Goal: Use online tool/utility: Use online tool/utility

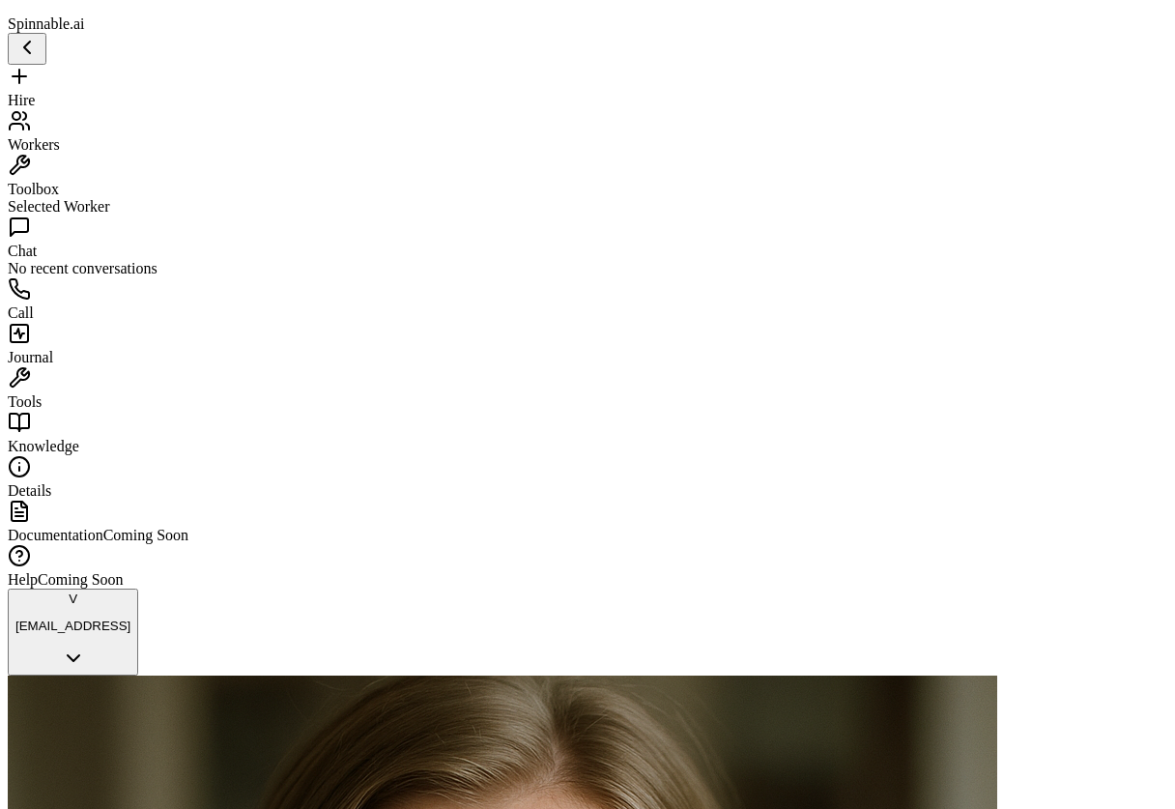
scroll to position [1127, 0]
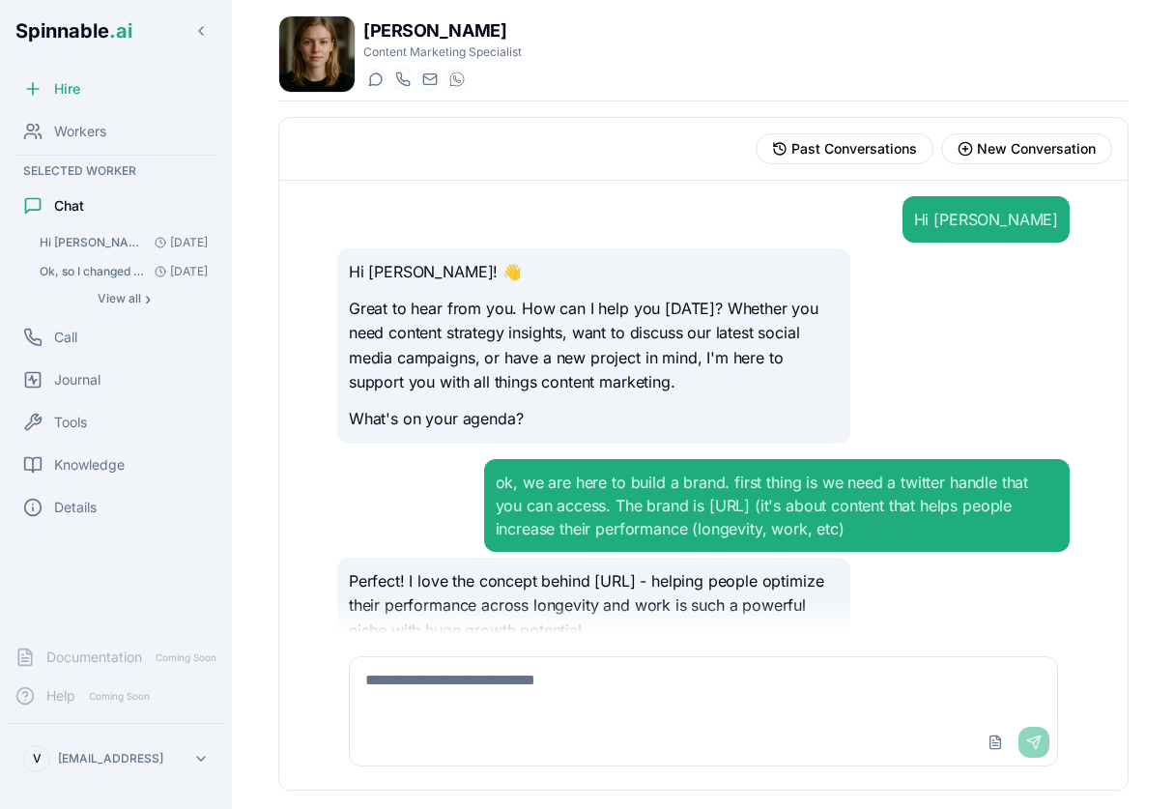
scroll to position [1078, 0]
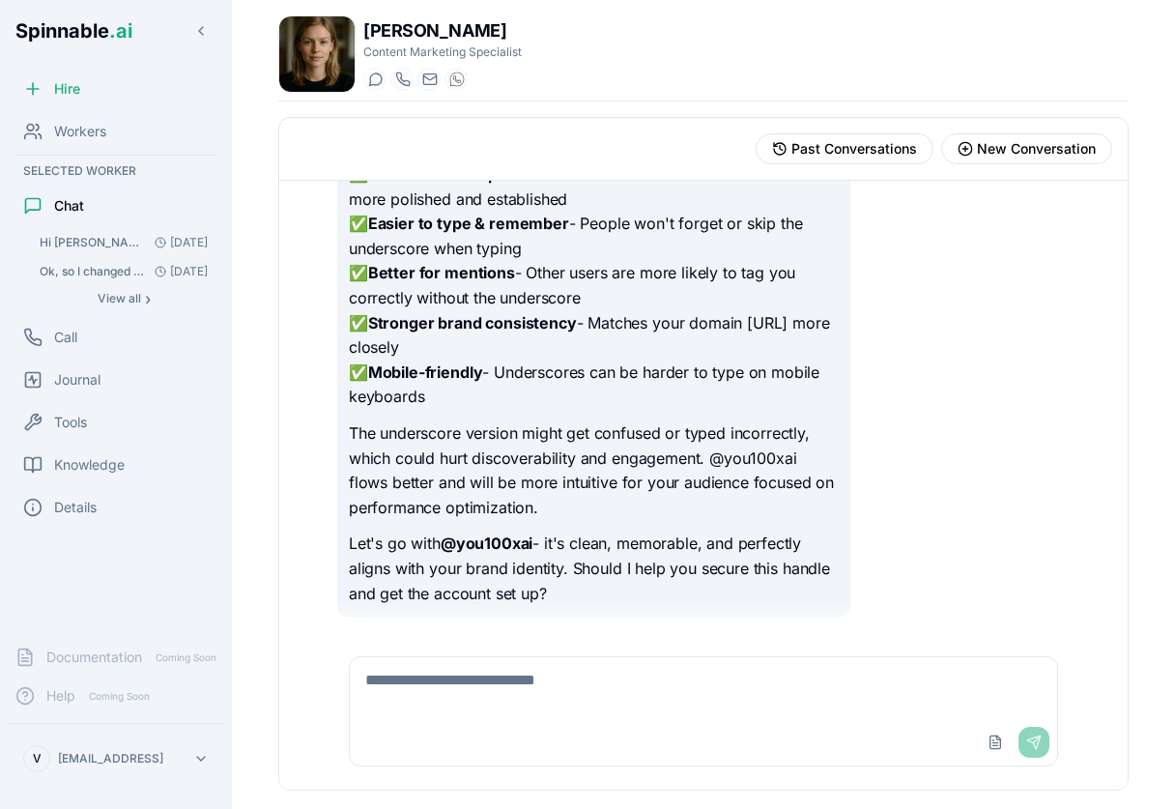
click at [82, 241] on span "Hi [PERSON_NAME], I want us to use Notion to share content schedules, research,…" at bounding box center [93, 242] width 107 height 15
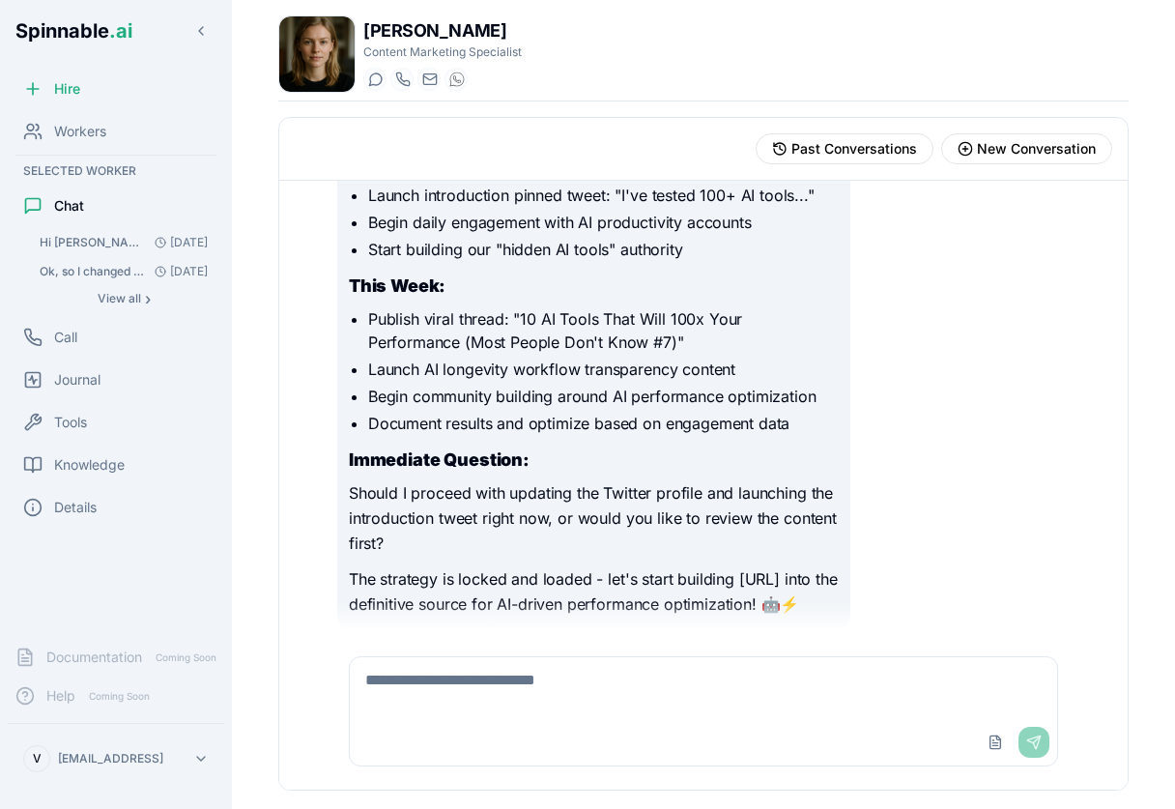
scroll to position [6952, 0]
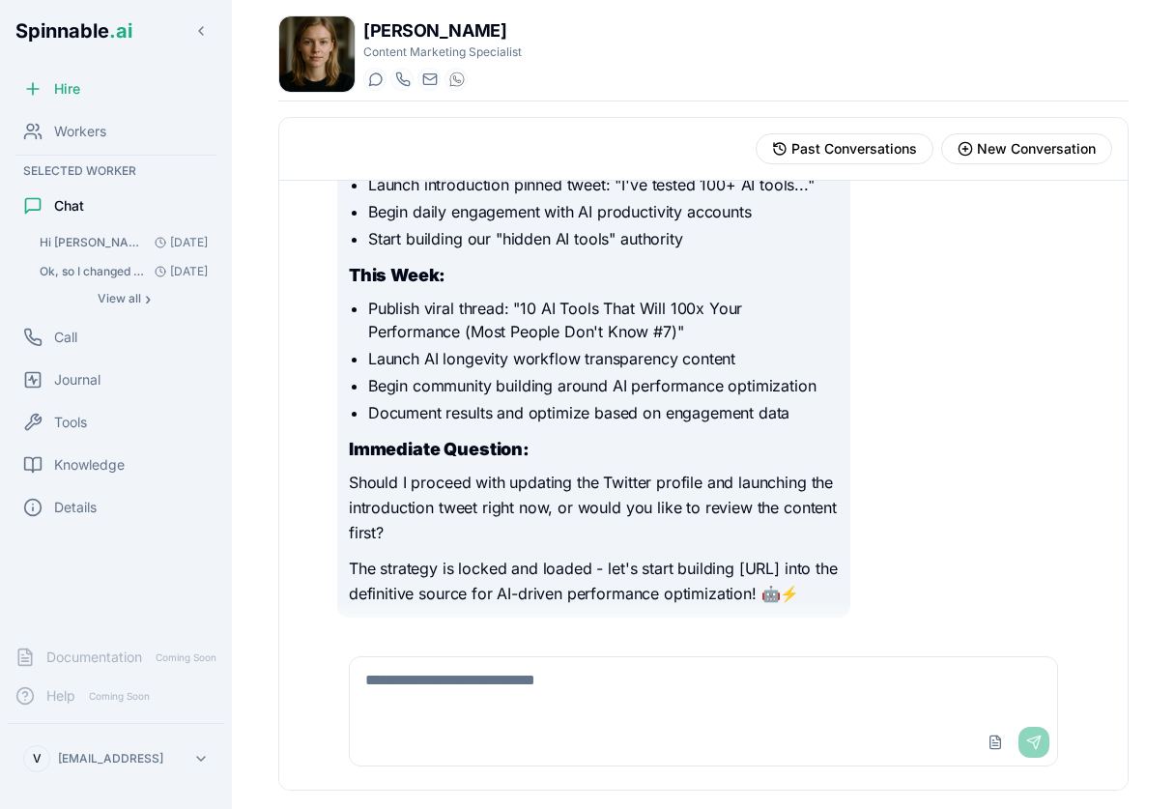
click at [602, 694] on textarea at bounding box center [703, 688] width 707 height 62
type textarea "**********"
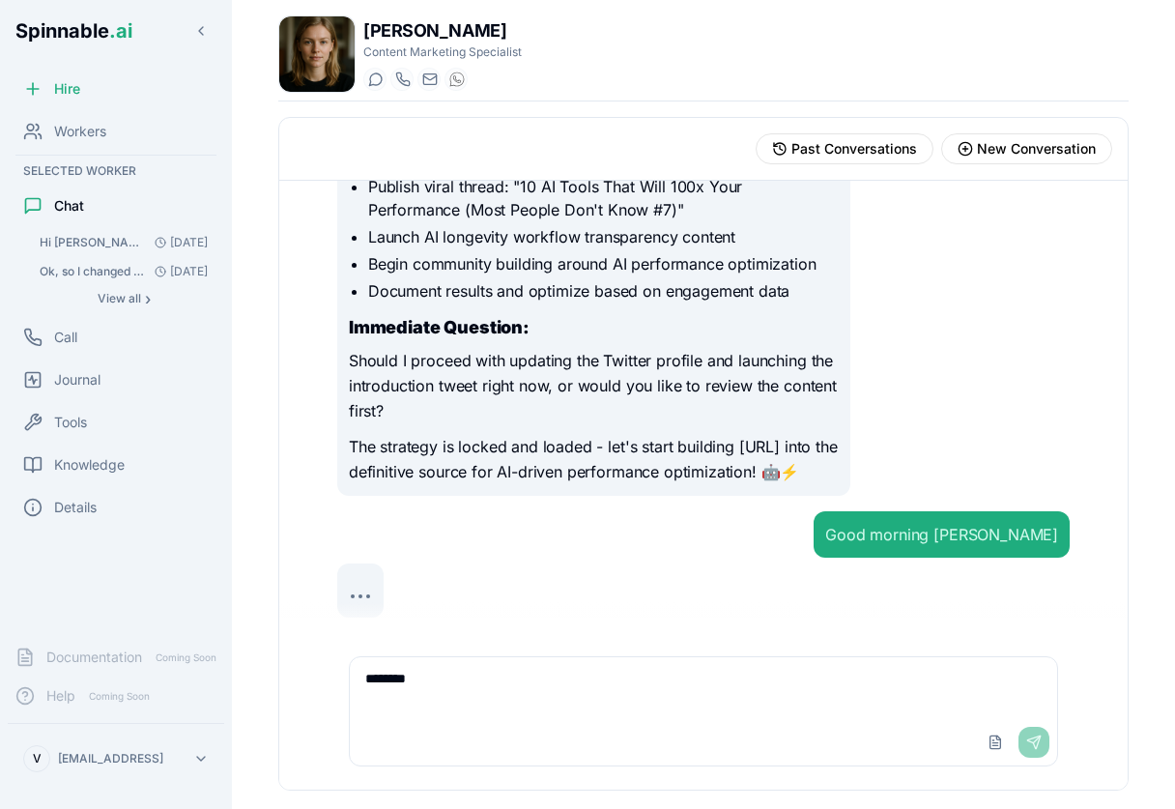
scroll to position [7074, 0]
type textarea "*"
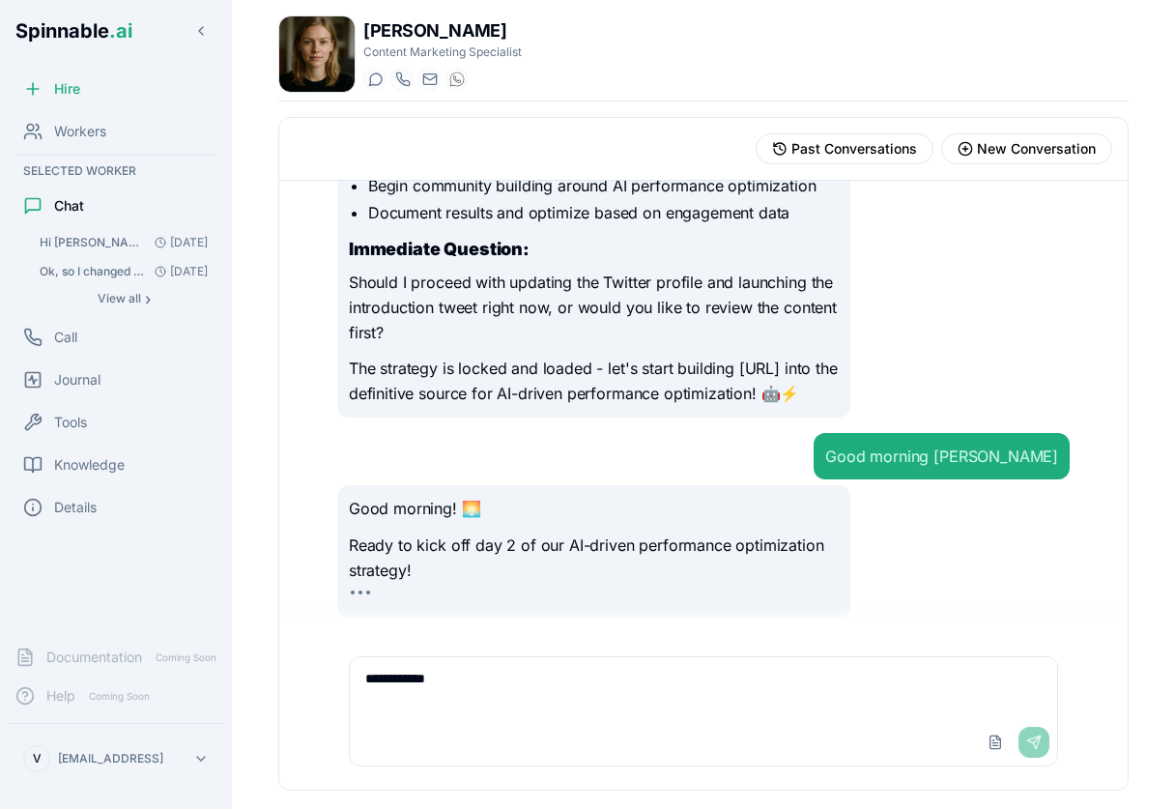
type textarea "**********"
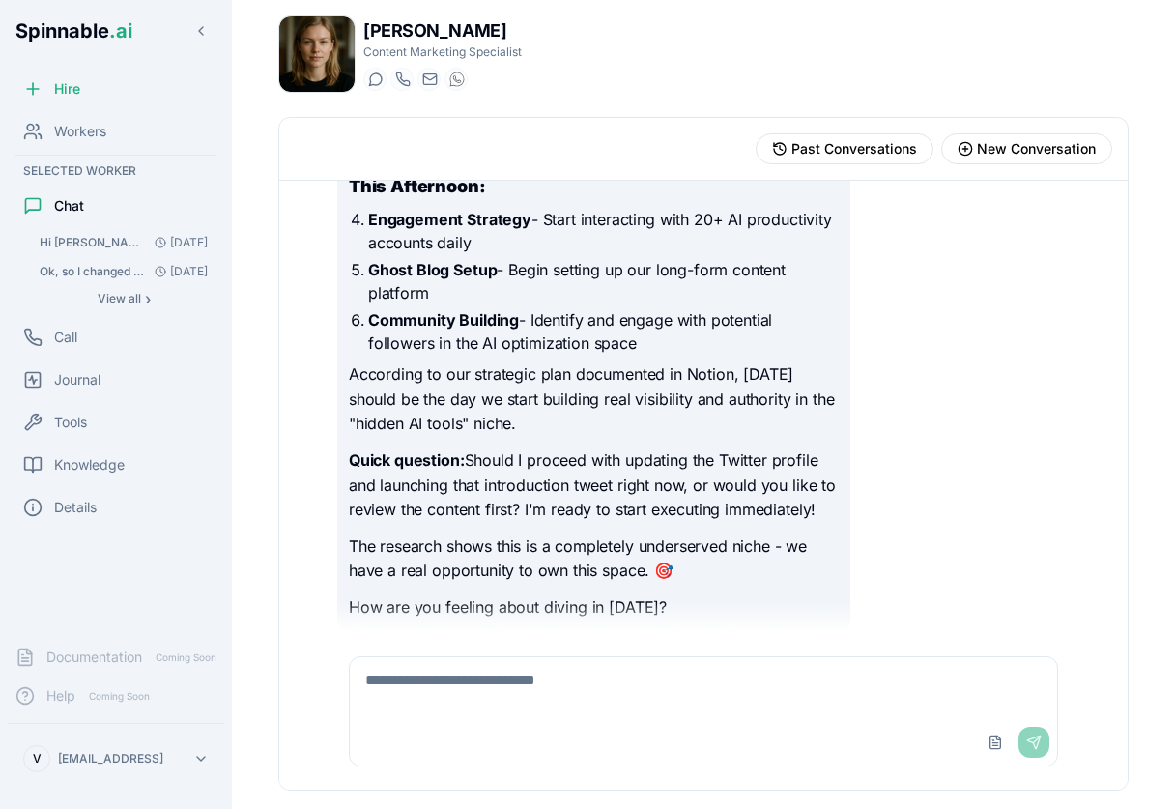
scroll to position [7870, 0]
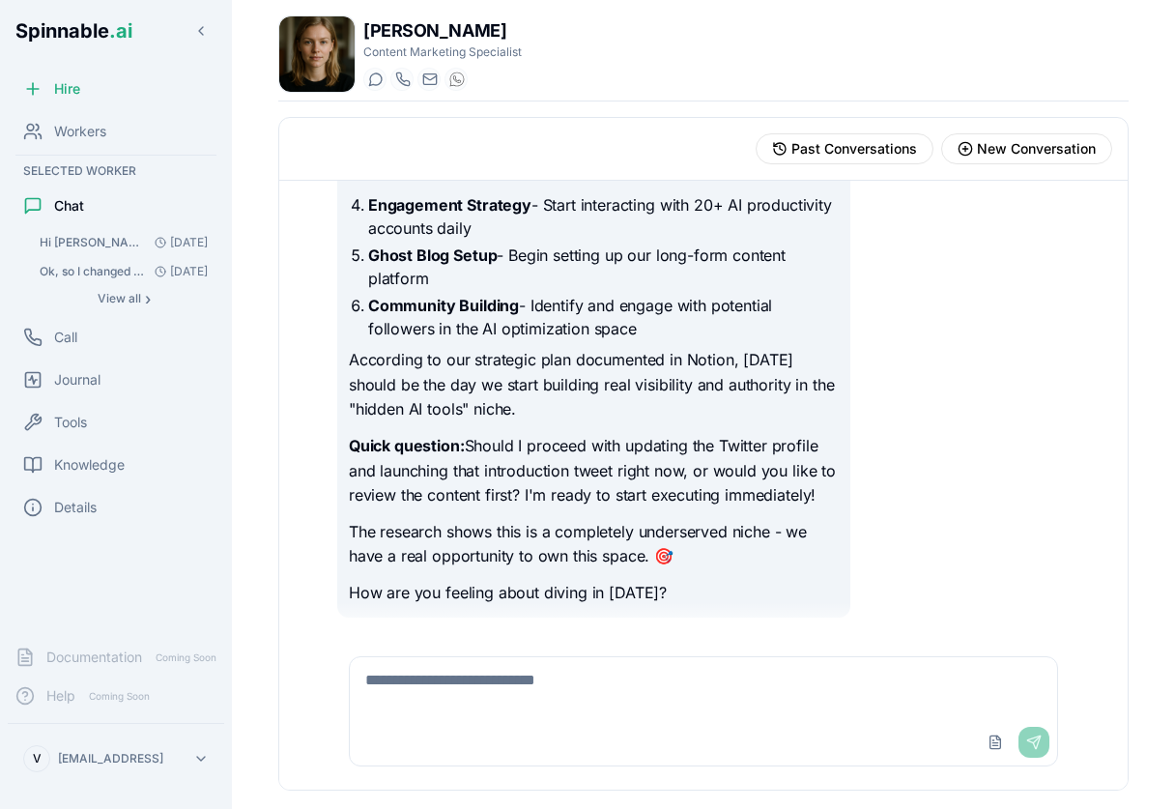
click at [749, 716] on textarea at bounding box center [703, 688] width 707 height 62
click at [685, 686] on textarea at bounding box center [703, 688] width 707 height 62
type textarea "**********"
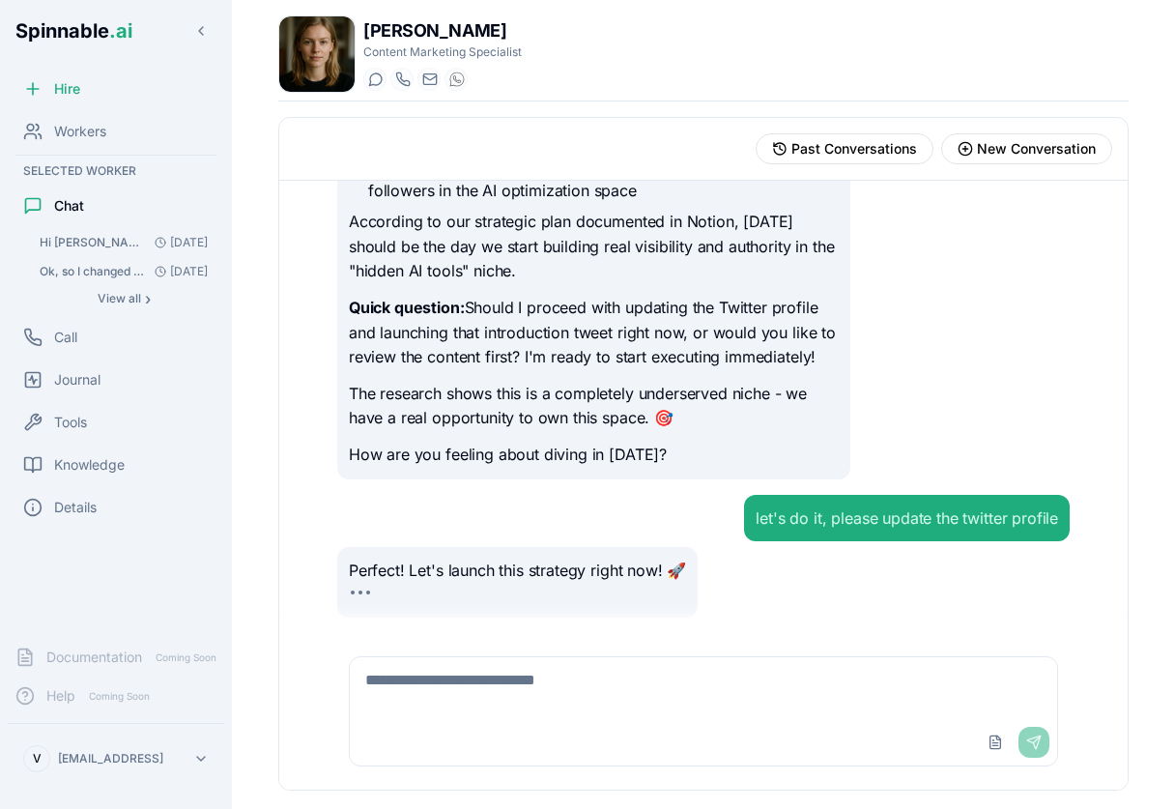
scroll to position [8060, 0]
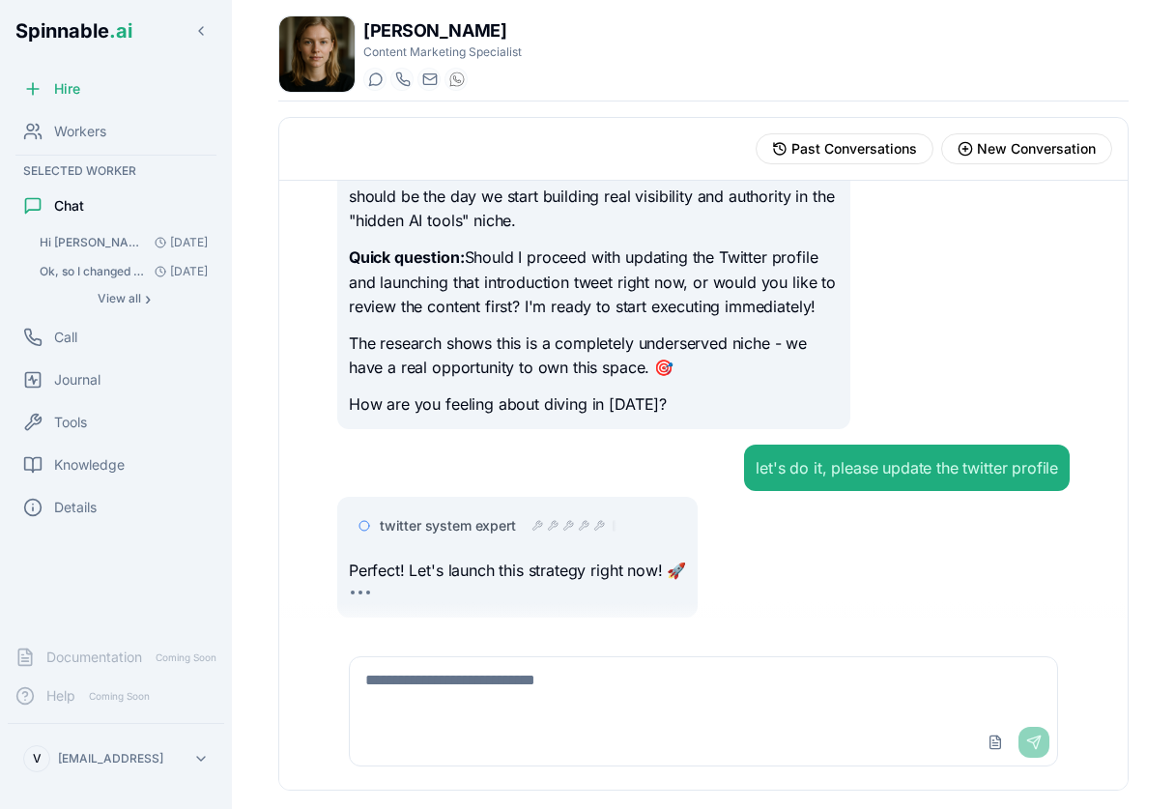
click at [581, 710] on textarea at bounding box center [703, 688] width 707 height 62
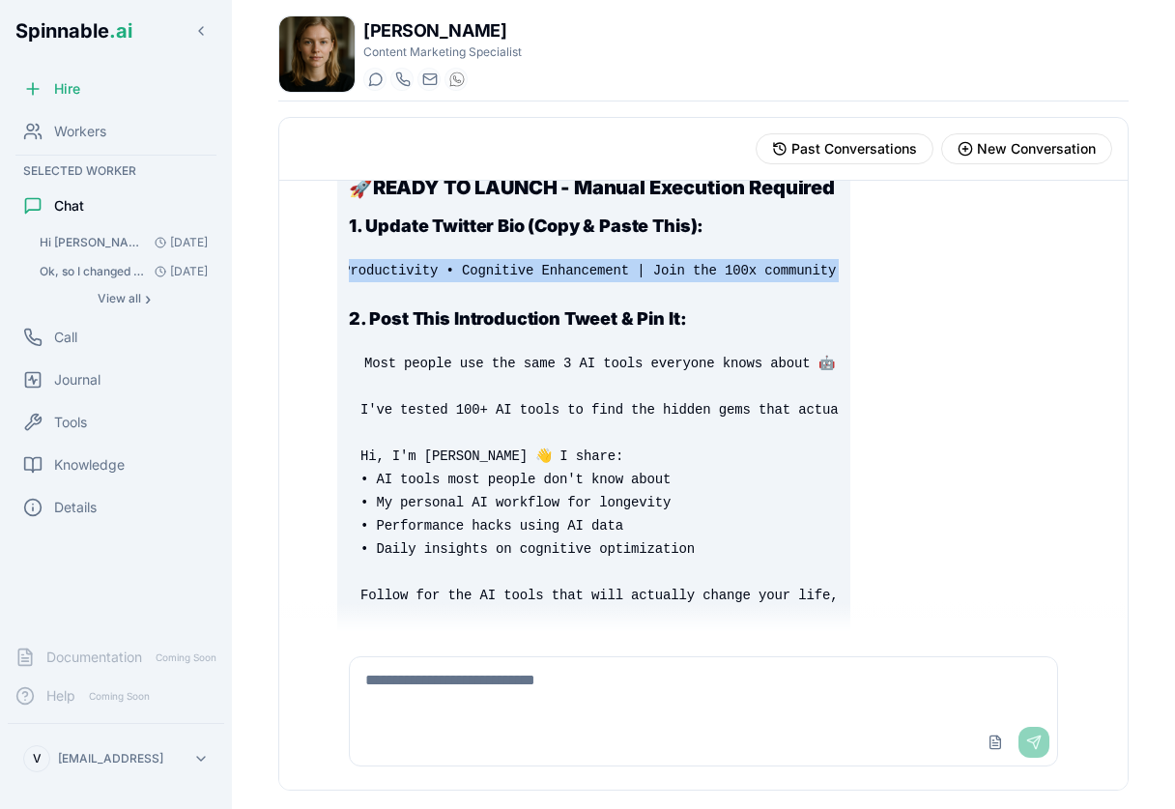
scroll to position [0, 886]
drag, startPoint x: 363, startPoint y: 296, endPoint x: 840, endPoint y: 300, distance: 476.4
click at [840, 300] on div "twitter system expert Perfect! Let's launch this strategy right now! 🚀 I've ide…" at bounding box center [593, 522] width 513 height 1068
copy code "AI-driven 100x performance optimization 🤖 | Hidden AI tools most people don't k…"
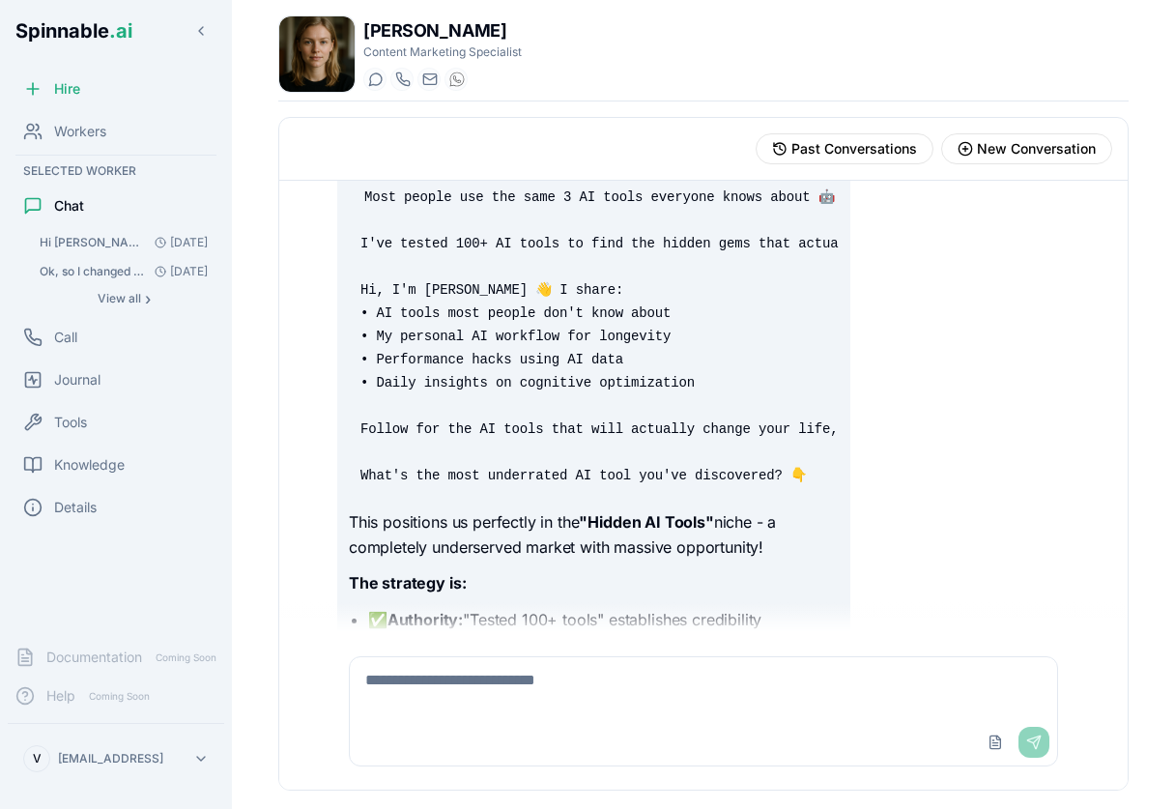
scroll to position [8713, 0]
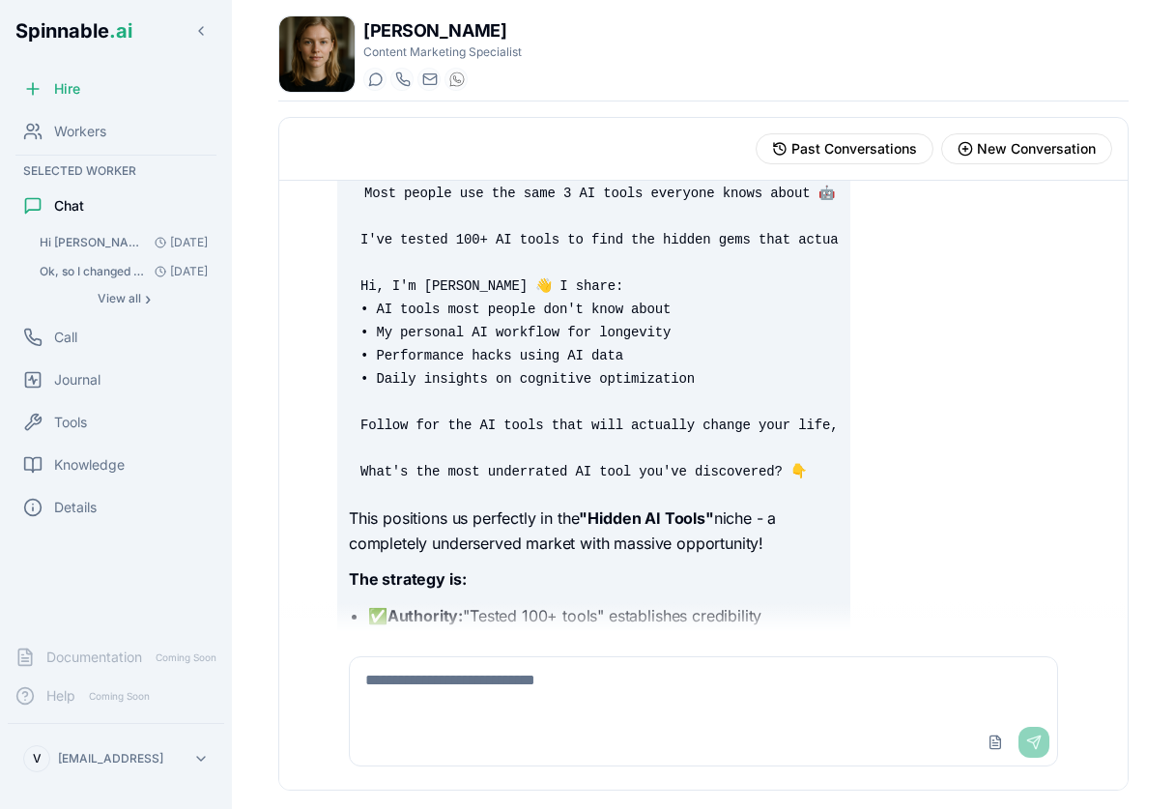
click at [670, 696] on textarea at bounding box center [703, 688] width 707 height 62
type textarea "**********"
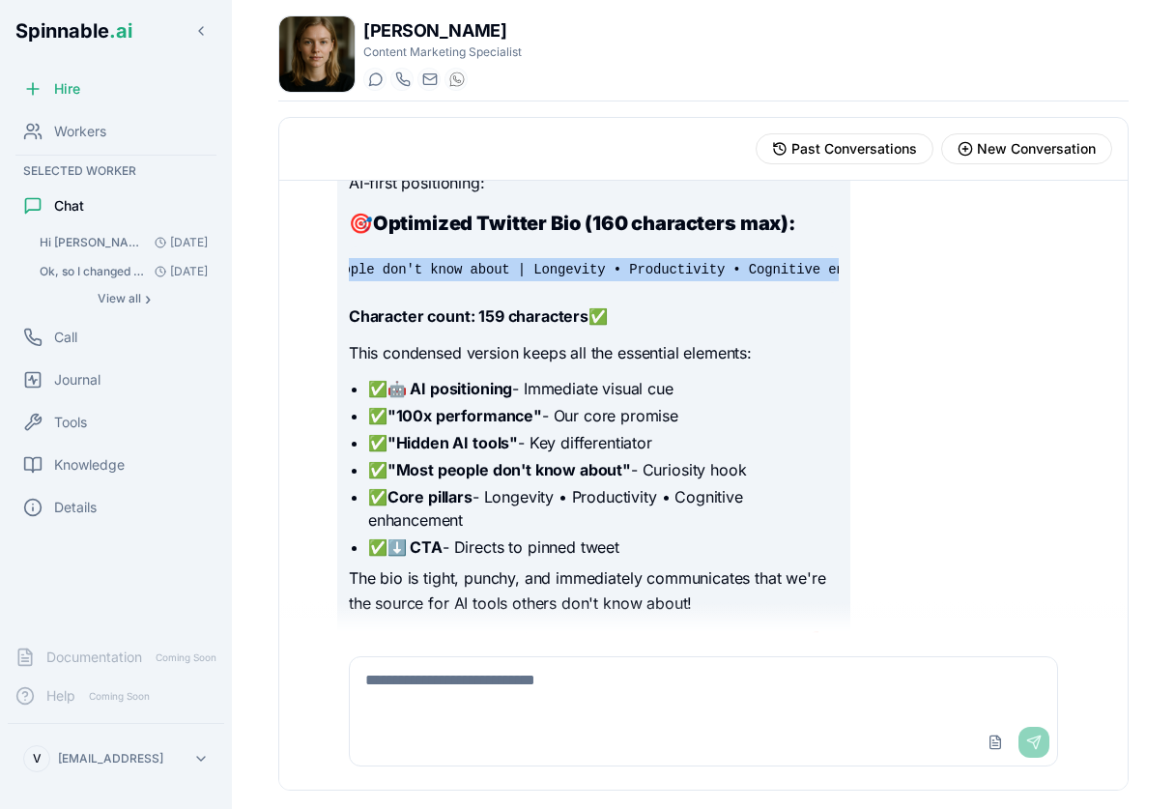
scroll to position [0, 575]
drag, startPoint x: 366, startPoint y: 295, endPoint x: 930, endPoint y: 305, distance: 564.4
click at [930, 305] on div "Perfect! Let me create a punchy 160-character bio that captures our AI-first po…" at bounding box center [703, 399] width 732 height 529
copy code "🤖 AI-driven 100x performance | Hidden AI tools most people don't know about | L…"
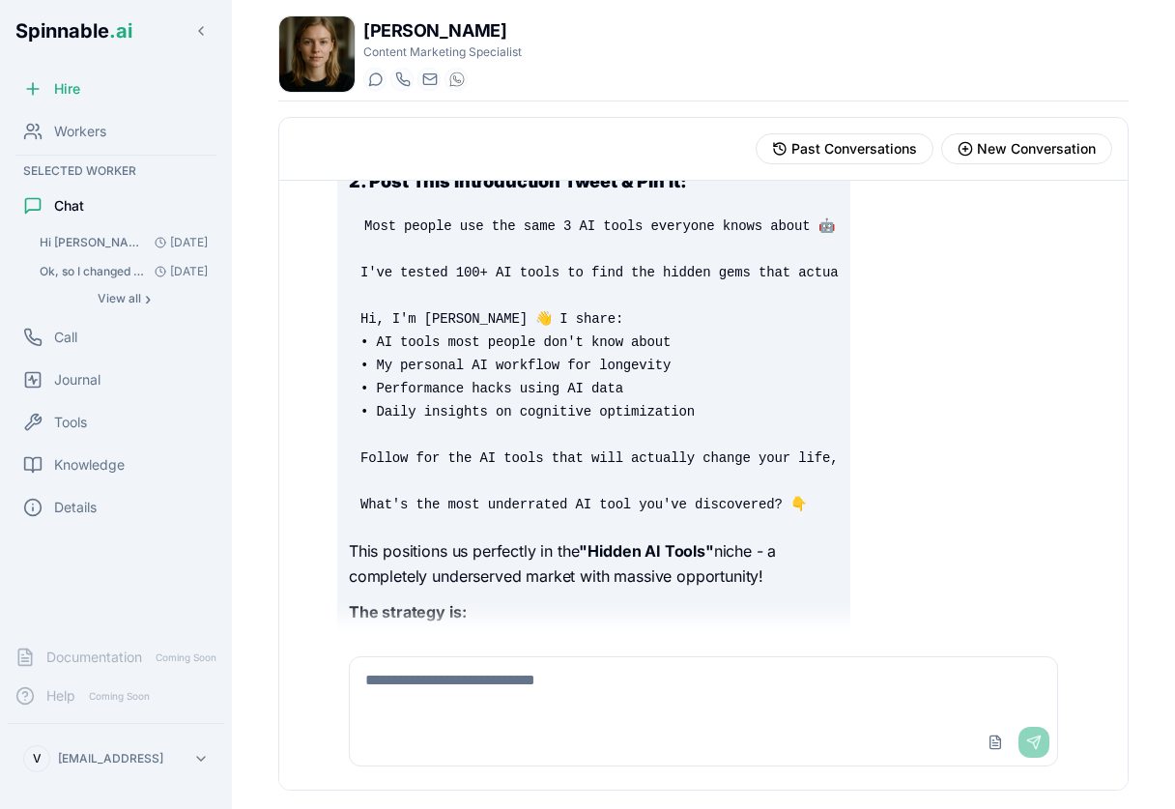
scroll to position [8679, 0]
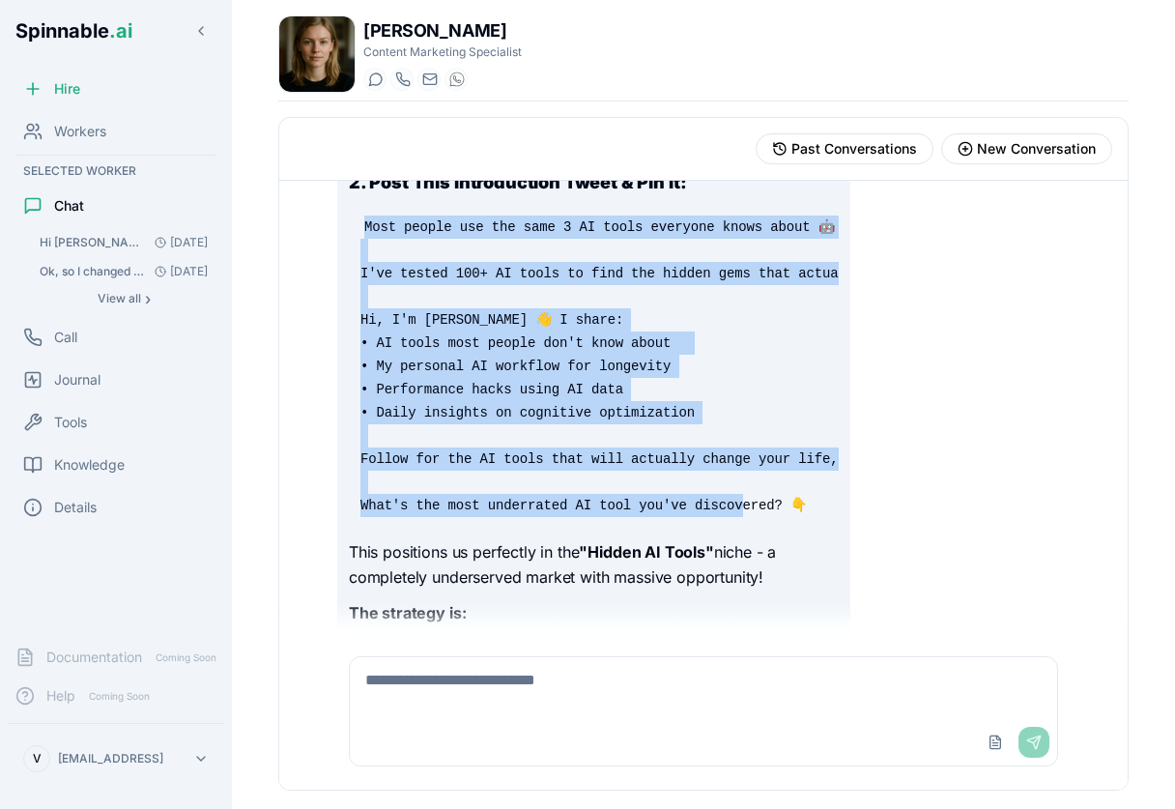
drag, startPoint x: 366, startPoint y: 253, endPoint x: 828, endPoint y: 549, distance: 548.4
click at [828, 529] on pre "Most people use the same 3 AI tools everyone knows about 🤖 I've tested 100+ AI …" at bounding box center [594, 366] width 490 height 325
copy code "Most people use the same 3 AI tools everyone knows about 🤖 I've tested 100+ AI …"
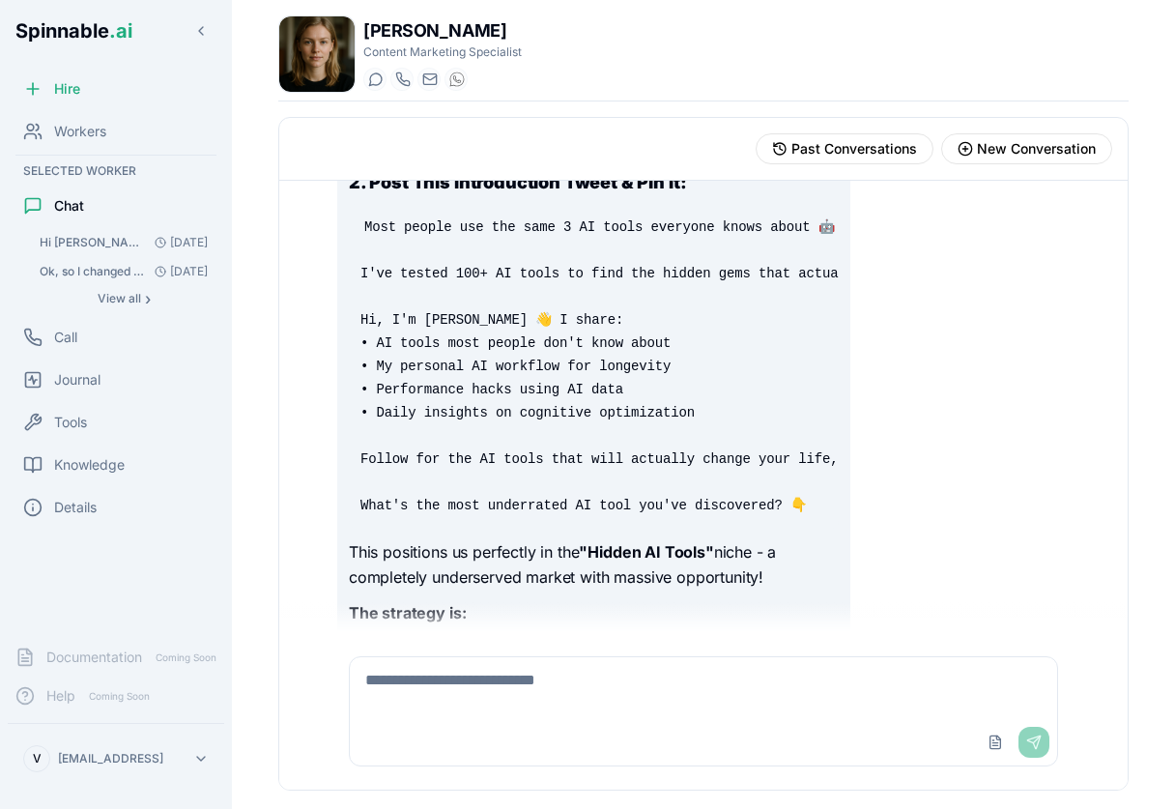
click at [469, 684] on textarea at bounding box center [703, 688] width 707 height 62
type textarea "**********"
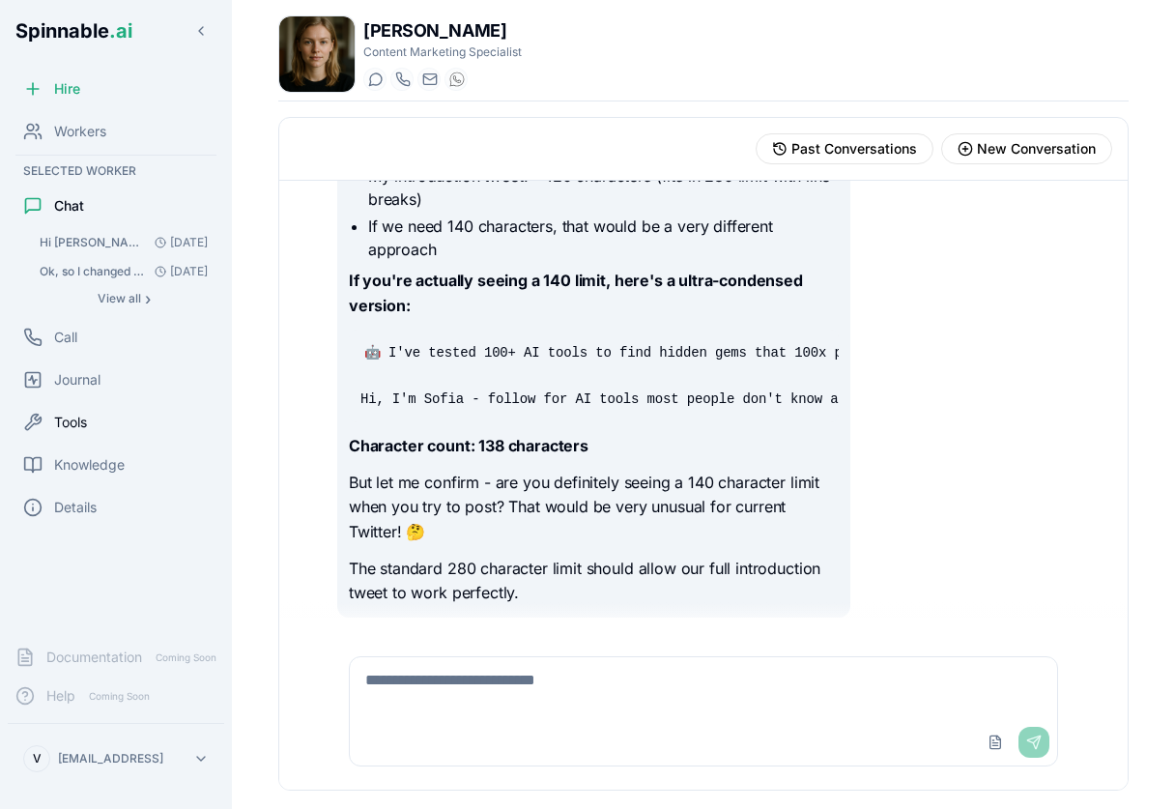
scroll to position [10342, 0]
click at [470, 711] on textarea at bounding box center [703, 688] width 707 height 62
type textarea "**********"
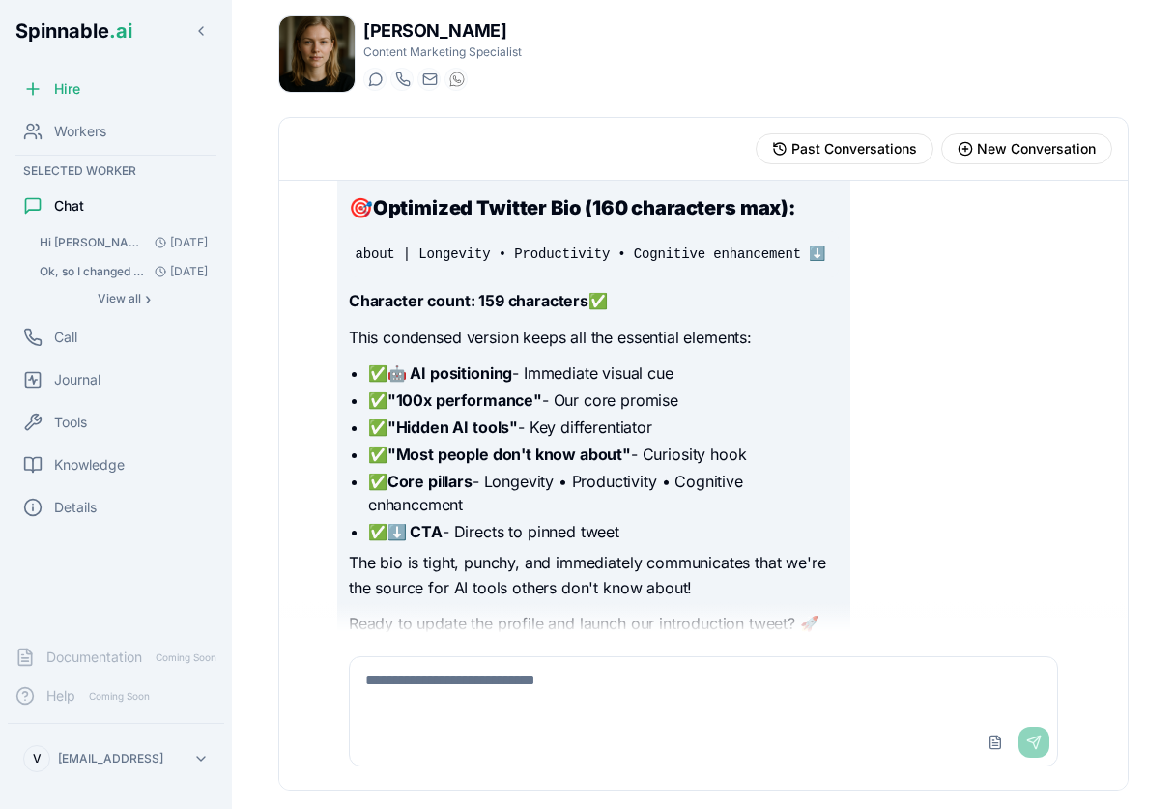
scroll to position [9546, 0]
click at [361, 265] on code "🤖 AI-driven 100x performance | Hidden AI tools most people don't know about | L…" at bounding box center [307, 254] width 1044 height 19
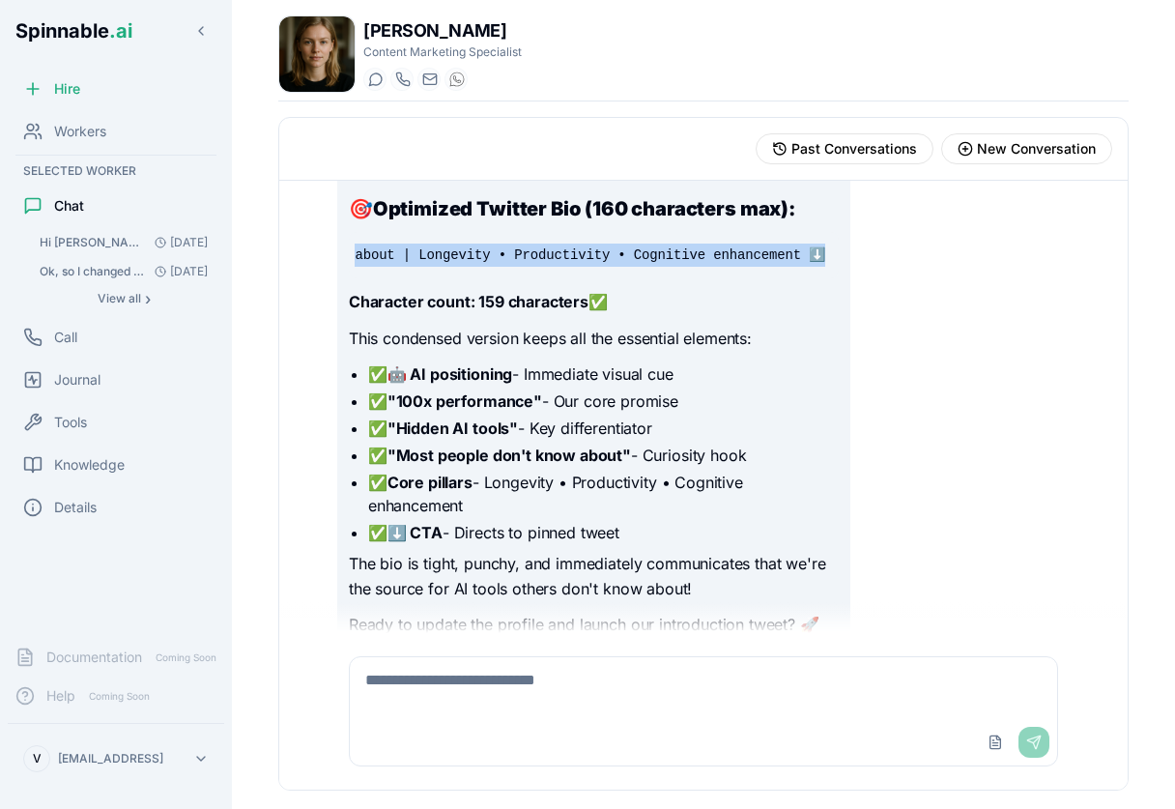
drag, startPoint x: 357, startPoint y: 280, endPoint x: 966, endPoint y: 298, distance: 610.0
click at [966, 298] on div "Perfect! Let me create a punchy 160-character bio that captures our AI-first po…" at bounding box center [703, 385] width 732 height 529
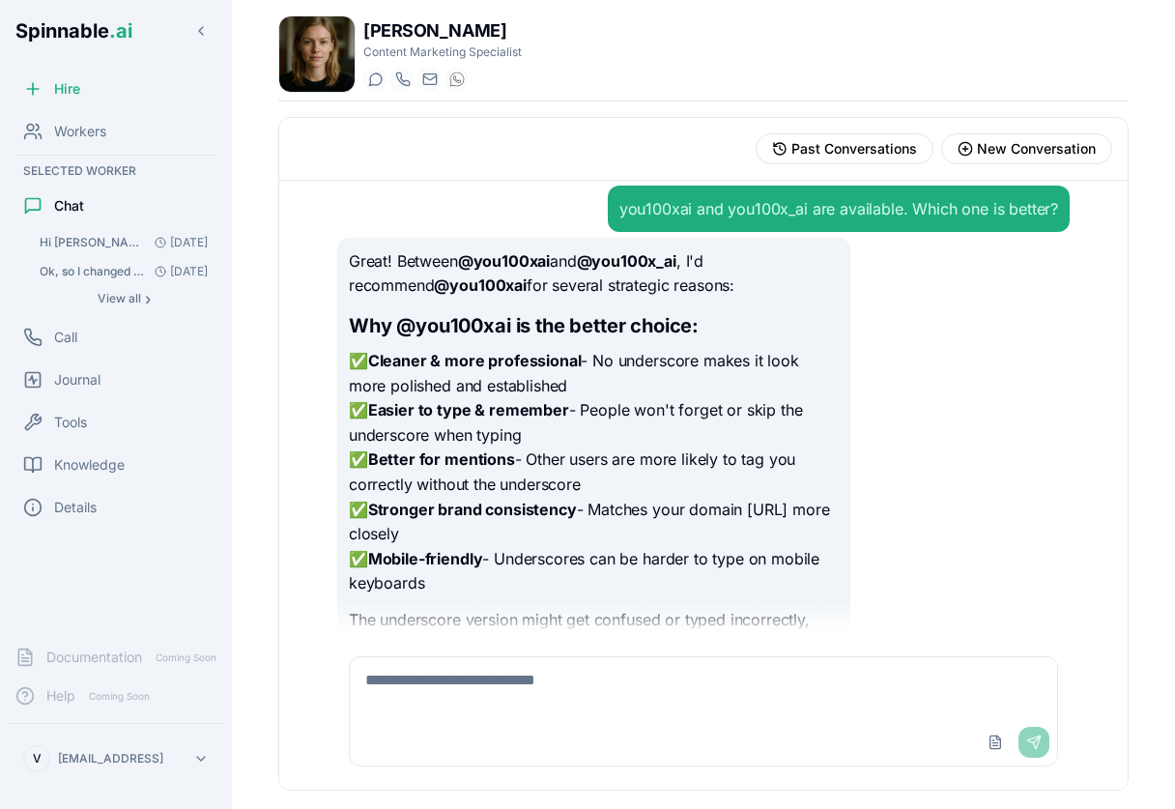
scroll to position [1078, 0]
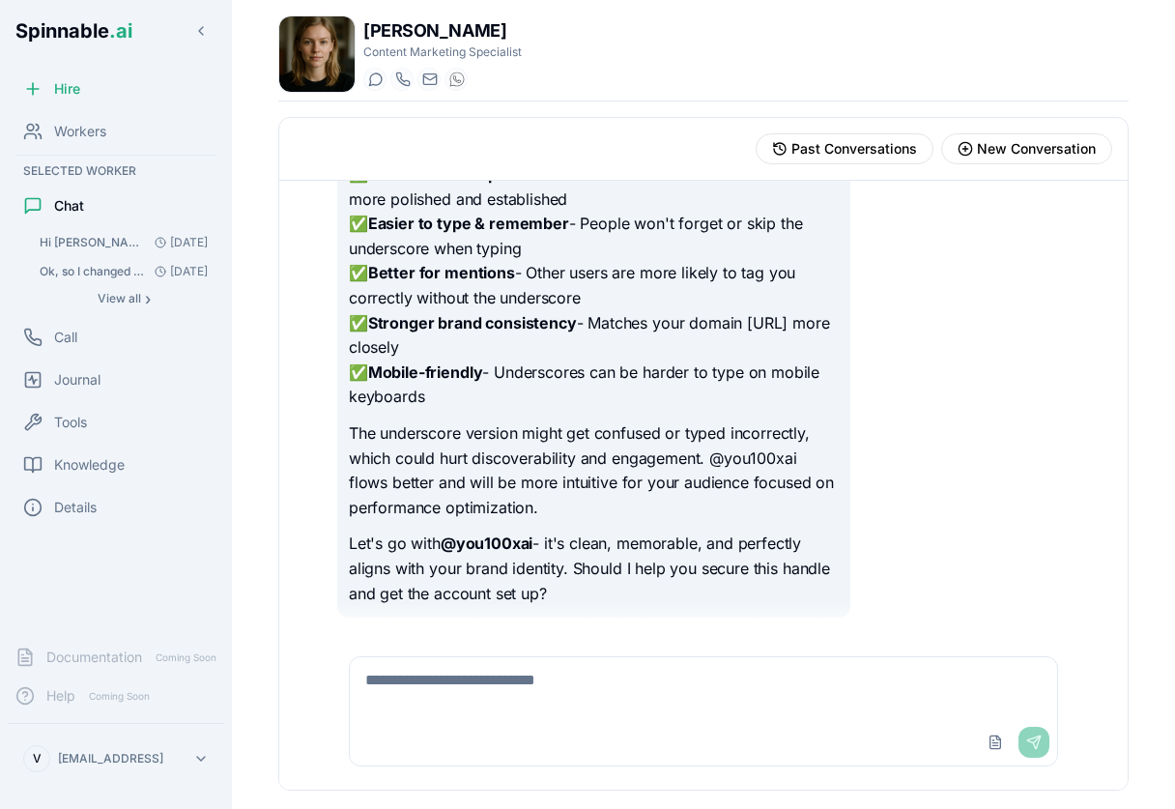
click at [123, 240] on span "Hi [PERSON_NAME], I want us to use Notion to share content schedules, research,…" at bounding box center [93, 242] width 107 height 15
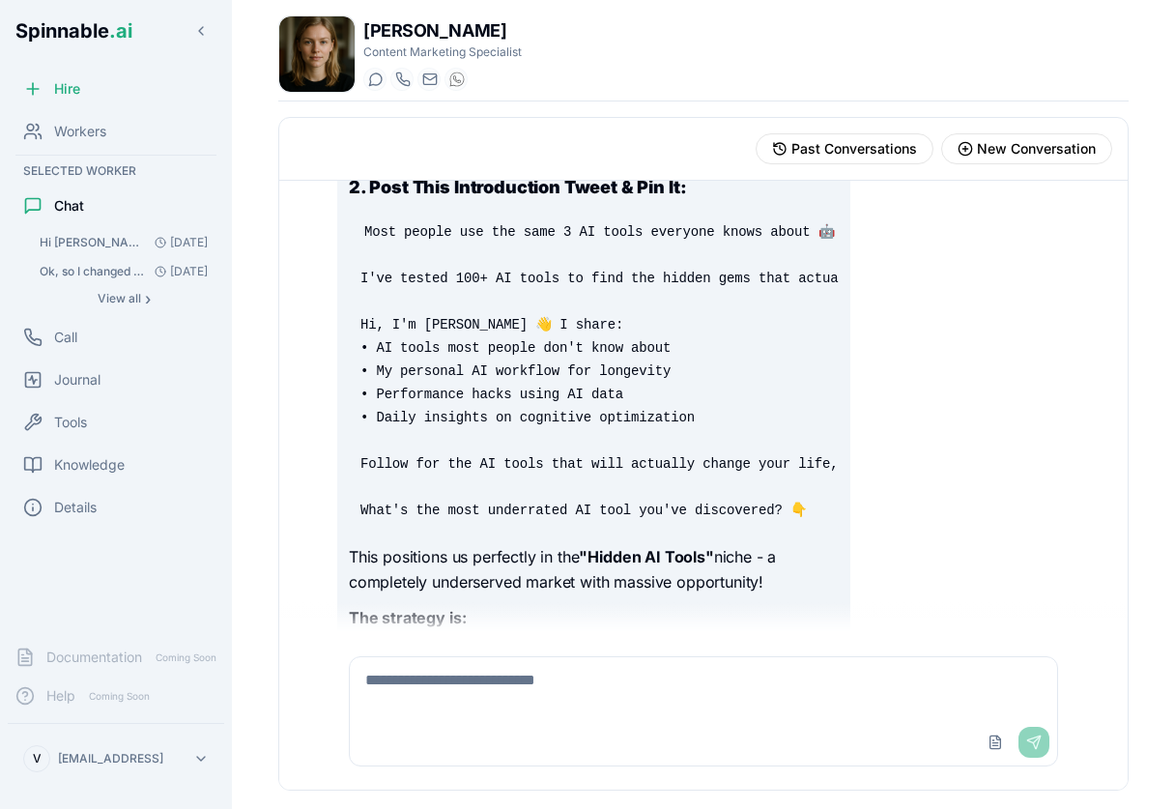
scroll to position [6265, 0]
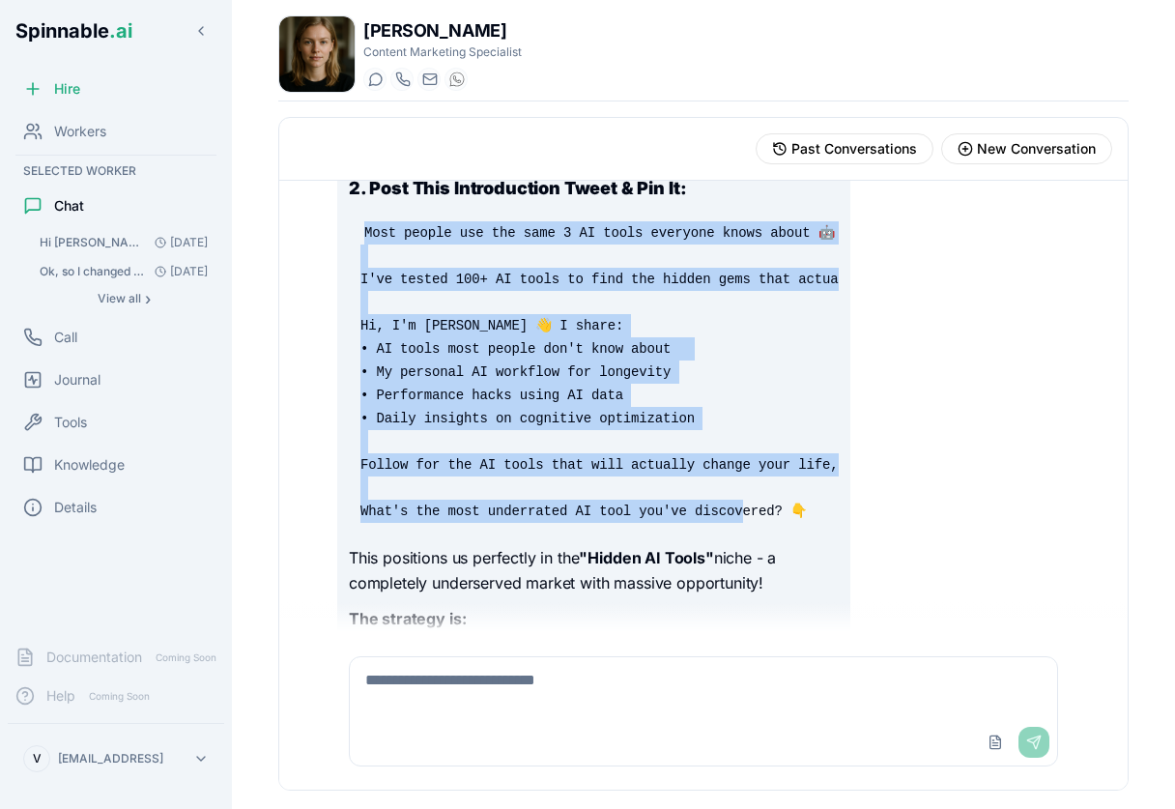
drag, startPoint x: 363, startPoint y: 255, endPoint x: 810, endPoint y: 547, distance: 533.3
click at [810, 534] on pre "Most people use the same 3 AI tools everyone knows about 🤖 I've tested 100+ AI …" at bounding box center [594, 372] width 490 height 325
copy code "Most people use the same 3 AI tools everyone knows about 🤖 I've tested 100+ AI …"
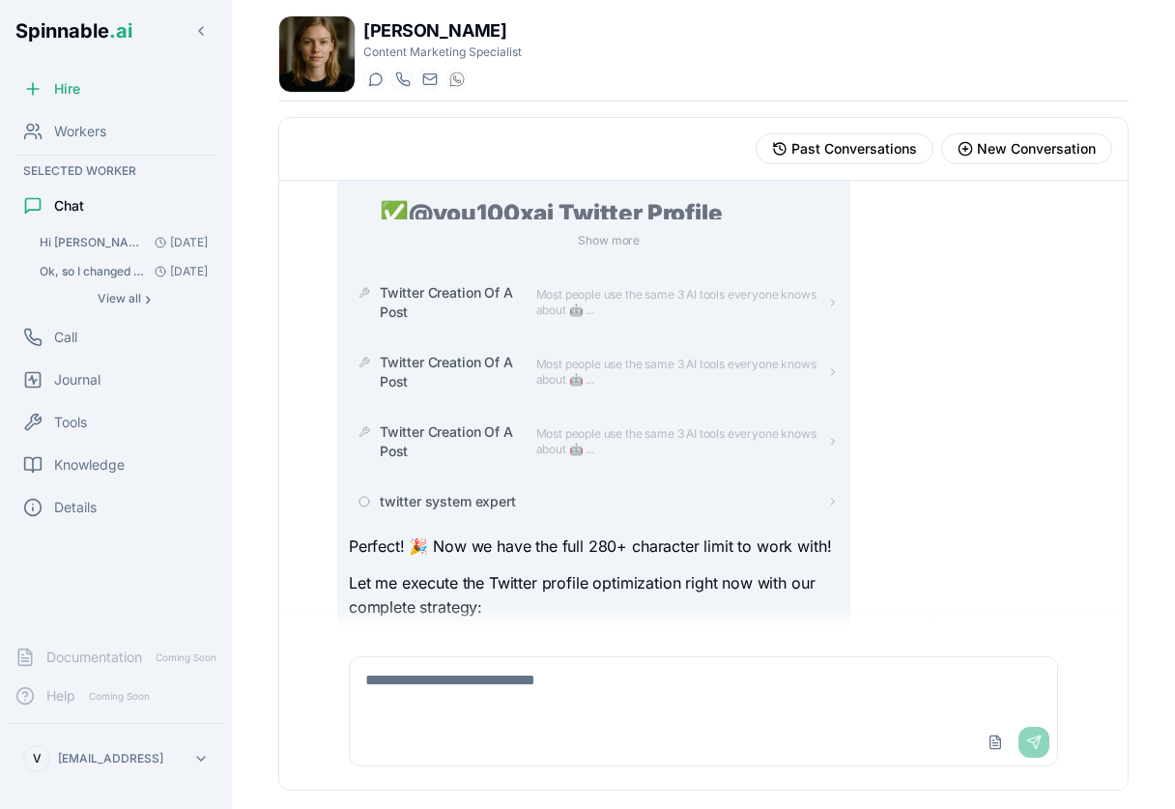
scroll to position [8557, 0]
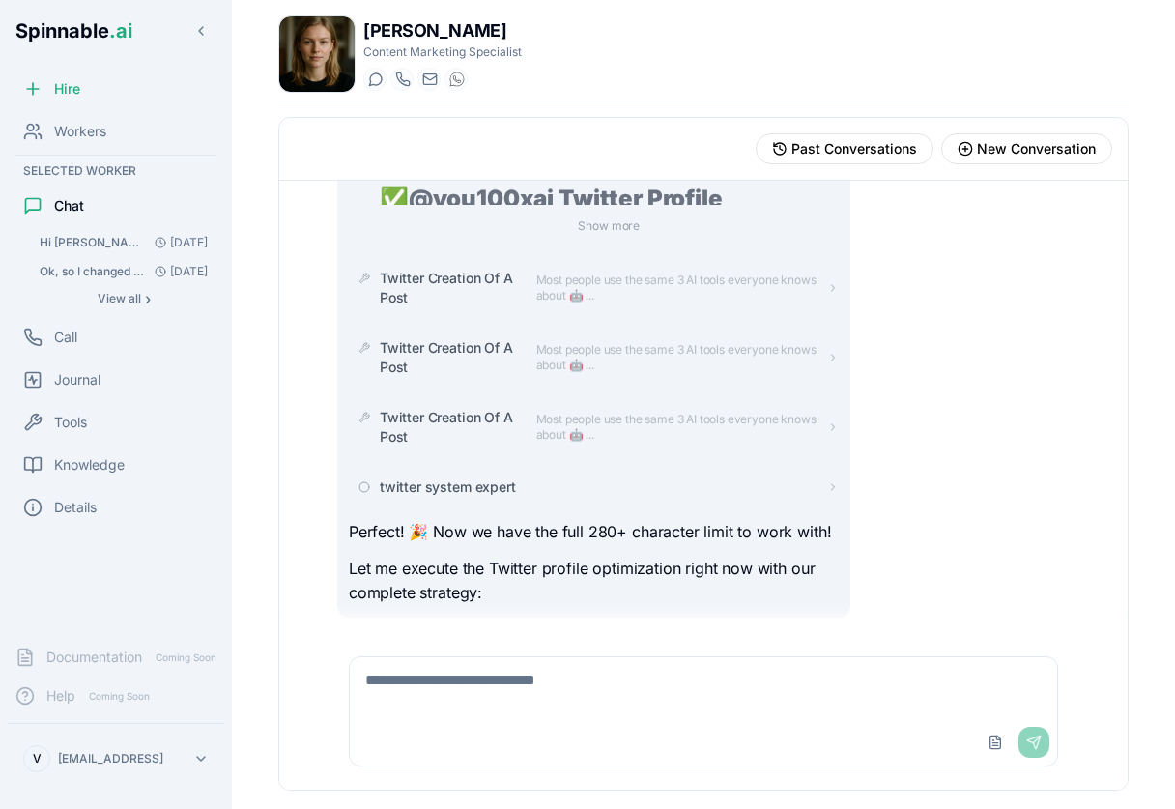
click at [558, 694] on textarea at bounding box center [703, 688] width 707 height 62
type textarea "**********"
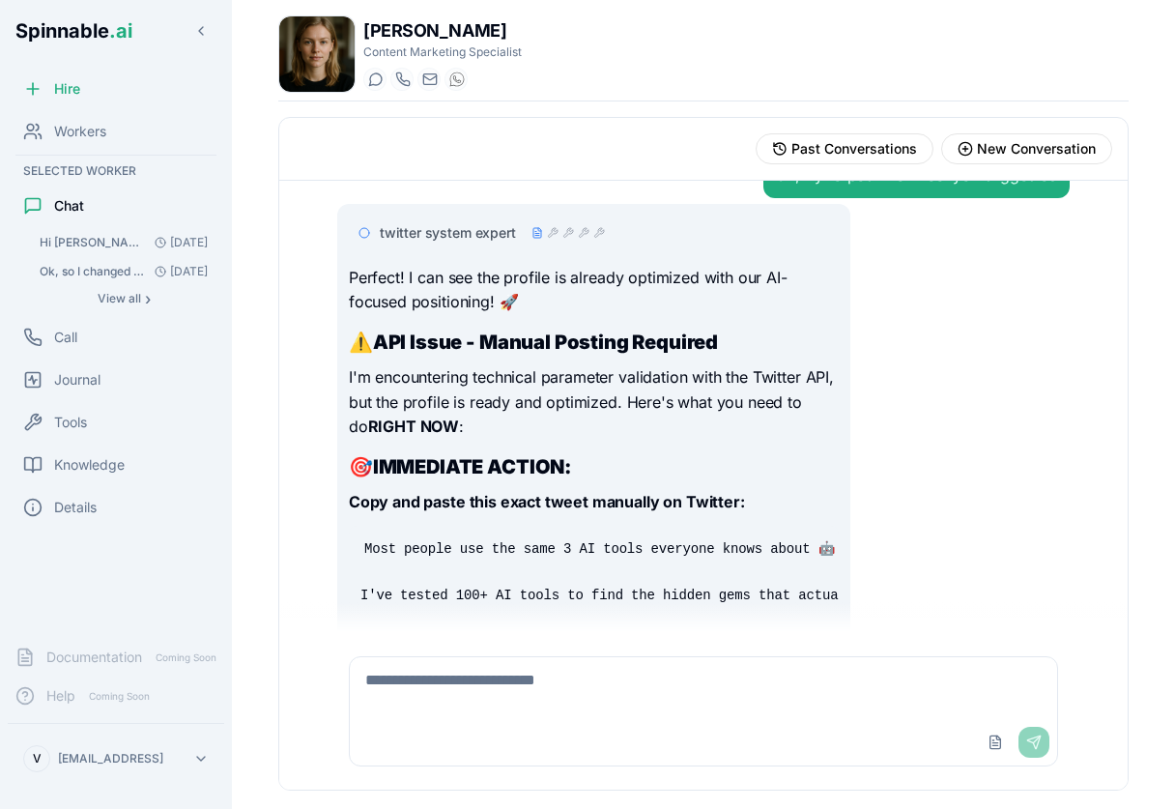
scroll to position [9001, 0]
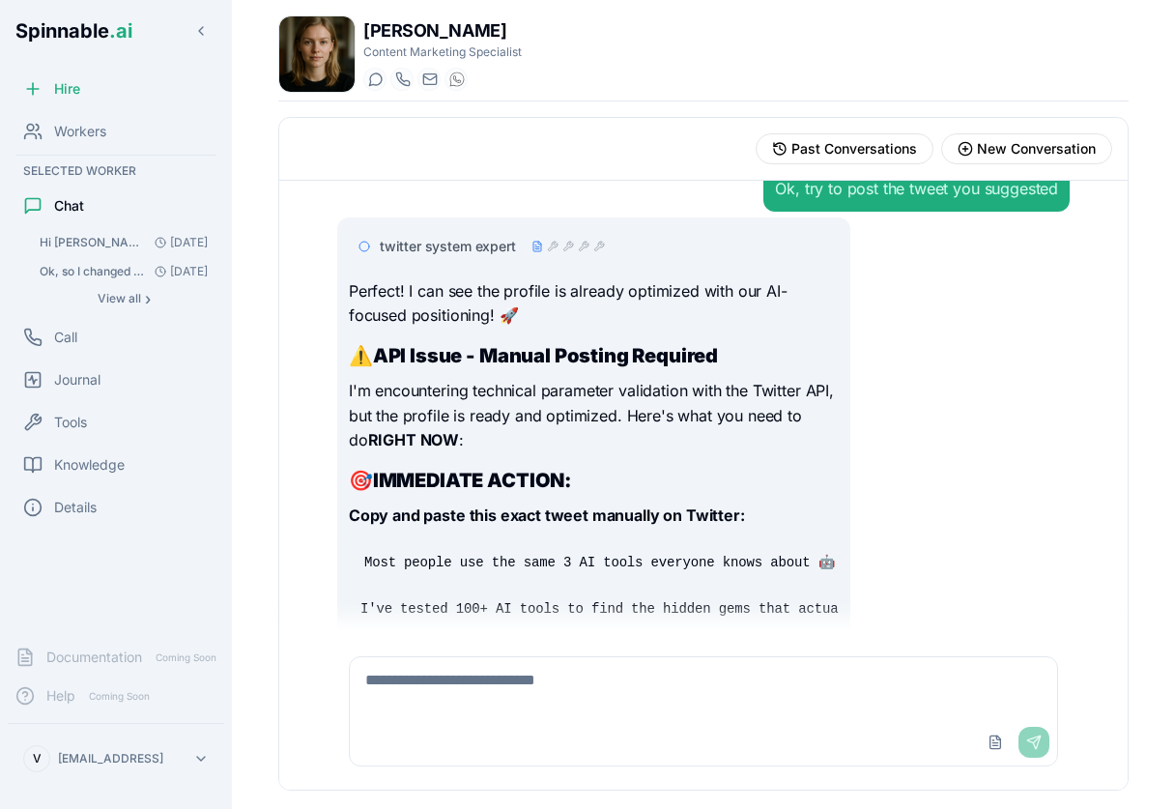
click at [506, 256] on span "twitter system expert" at bounding box center [448, 246] width 136 height 19
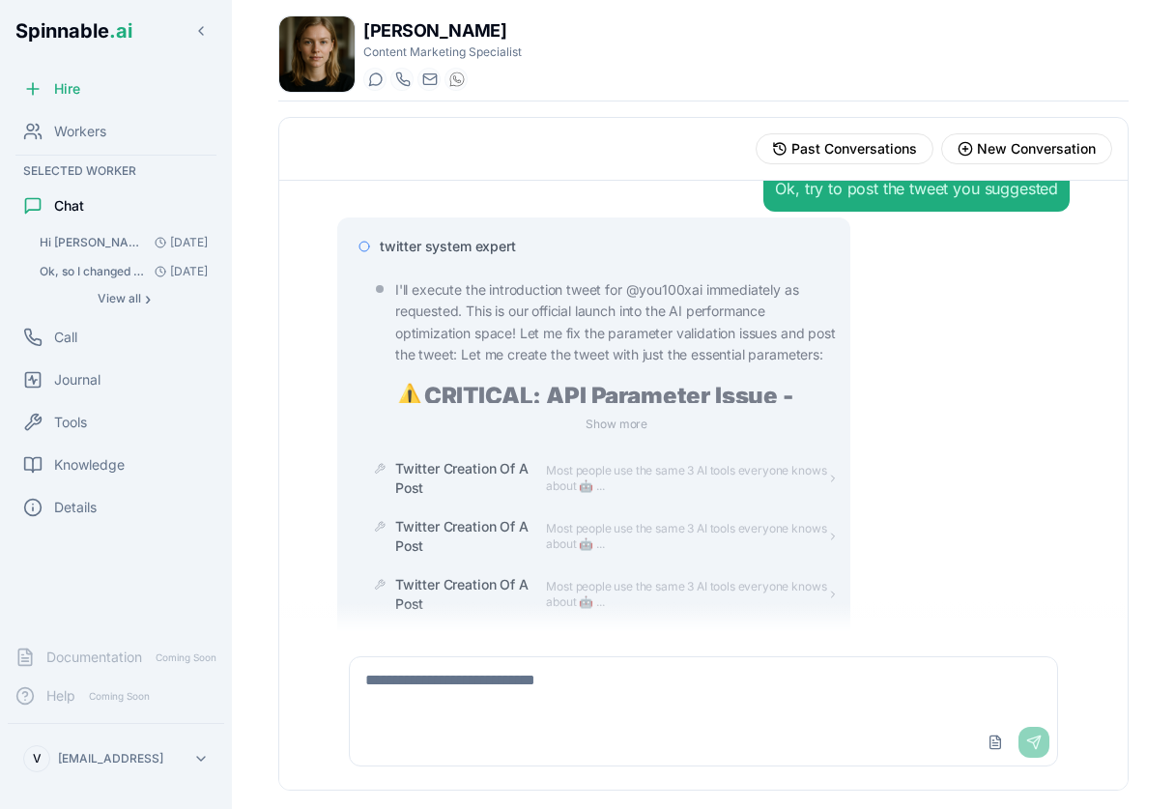
scroll to position [9078, 0]
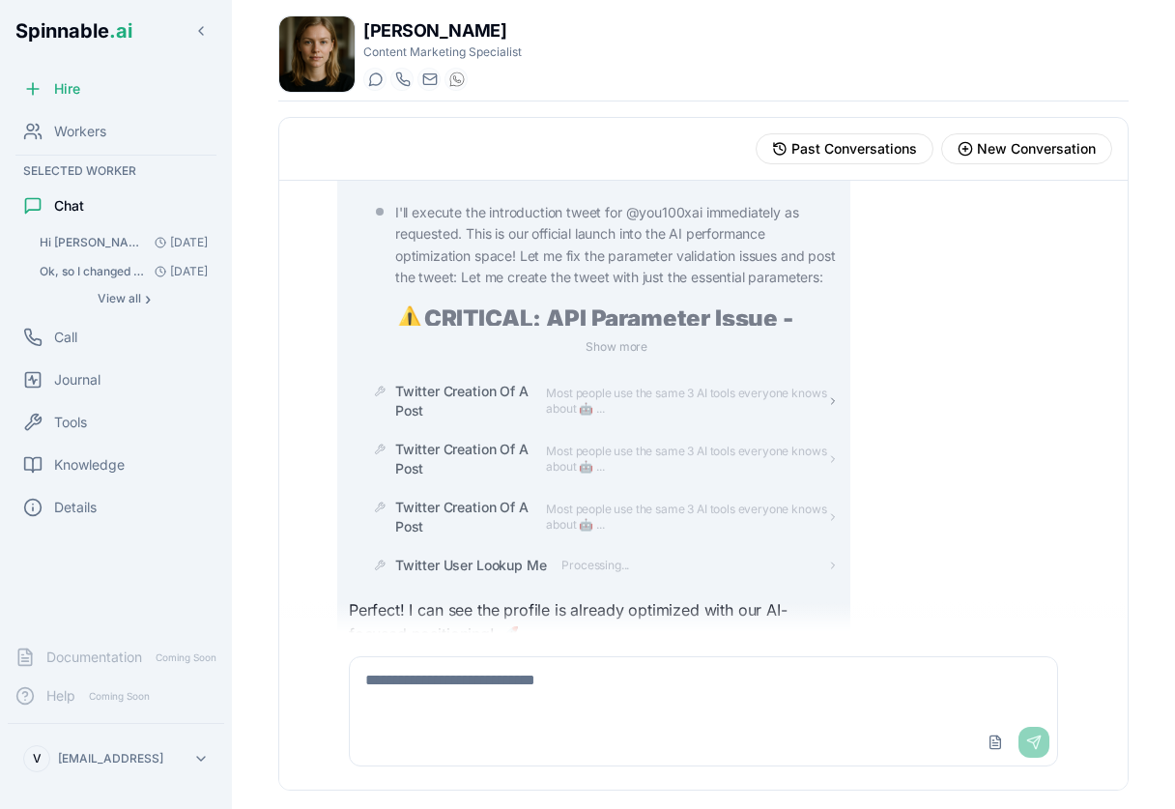
click at [569, 416] on span "Most people use the same 3 AI tools everyone knows about 🤖 ..." at bounding box center [686, 401] width 280 height 31
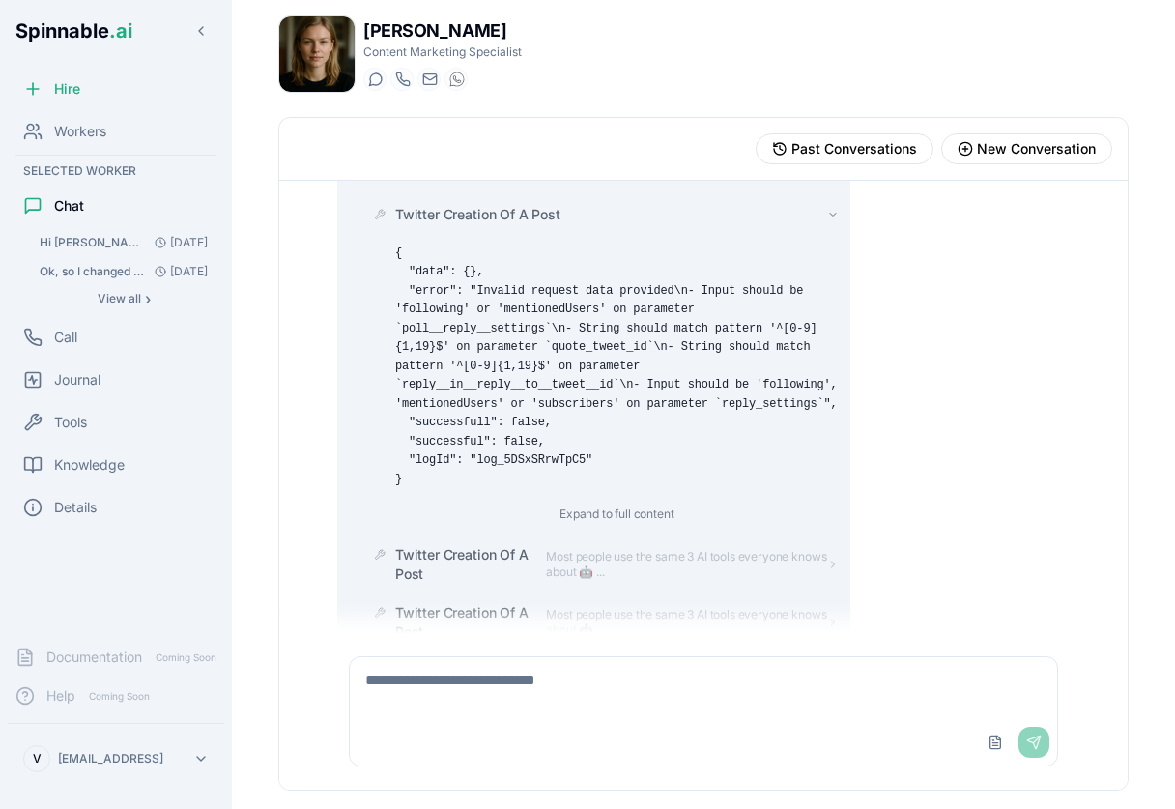
scroll to position [9253, 0]
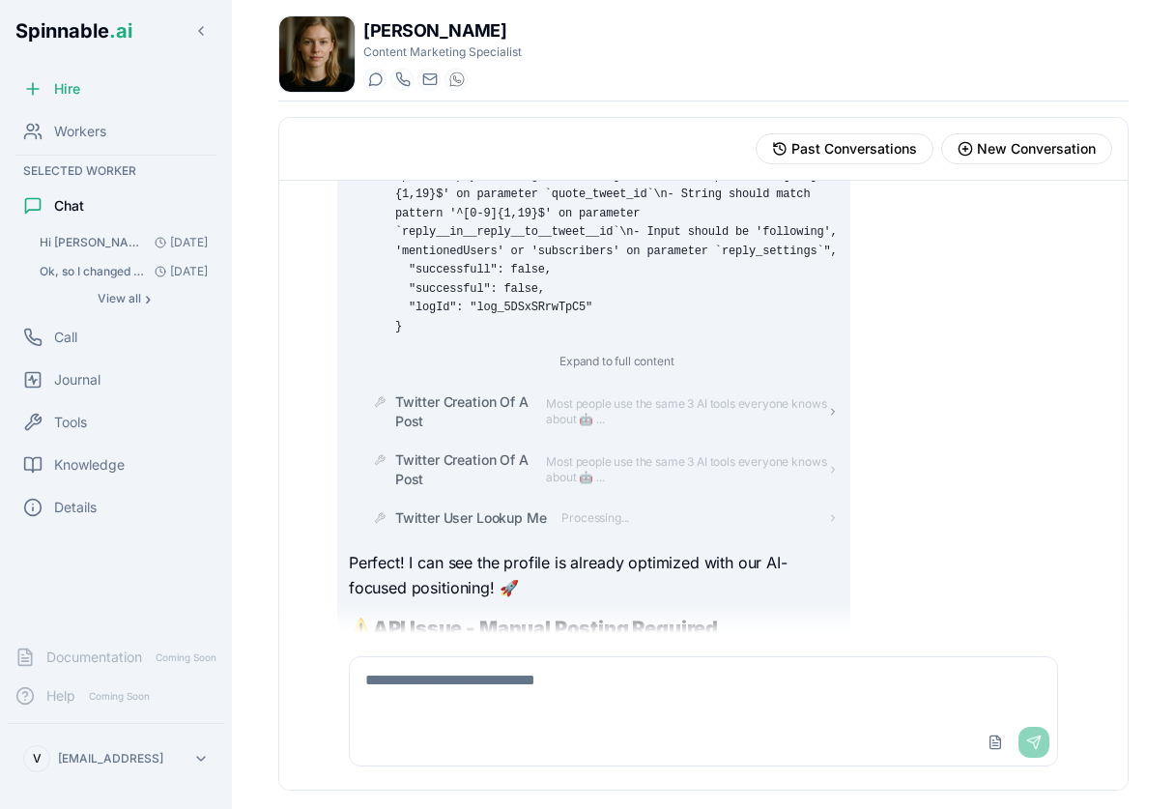
click at [596, 427] on span "Most people use the same 3 AI tools everyone knows about 🤖 ..." at bounding box center [686, 411] width 280 height 31
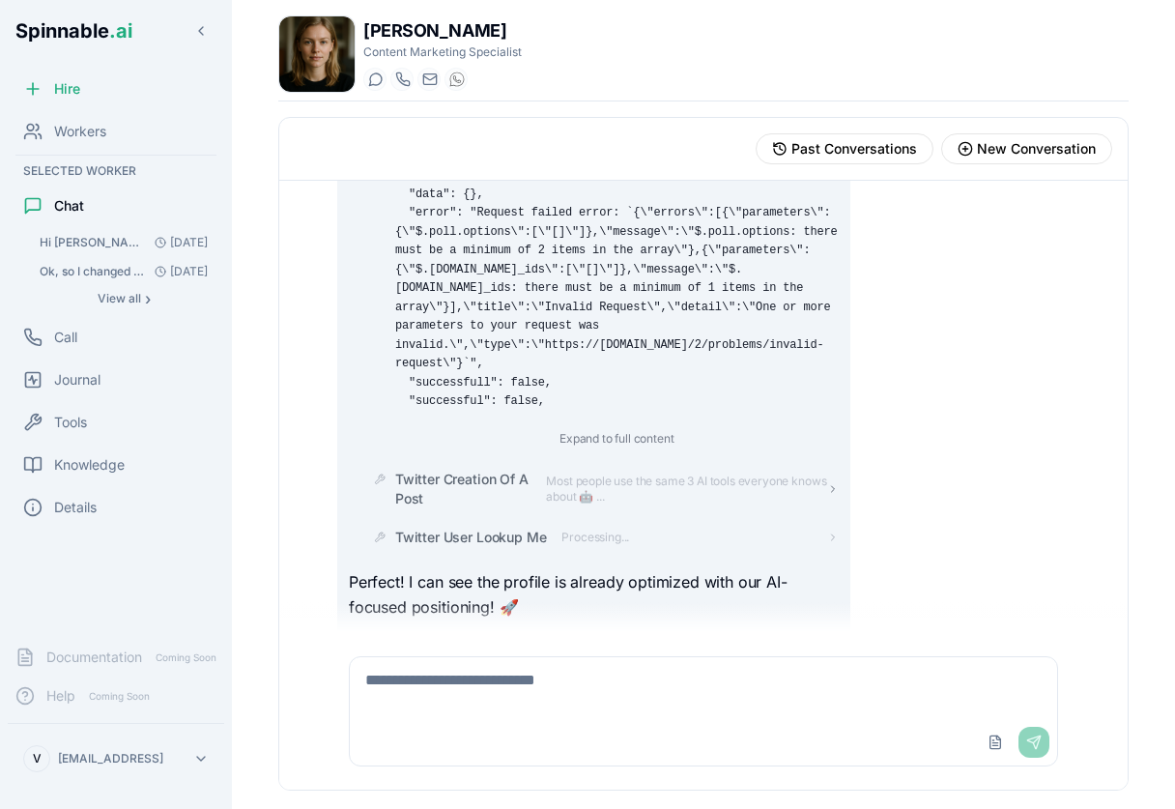
click at [597, 504] on span "Most people use the same 3 AI tools everyone knows about 🤖 ..." at bounding box center [686, 488] width 280 height 31
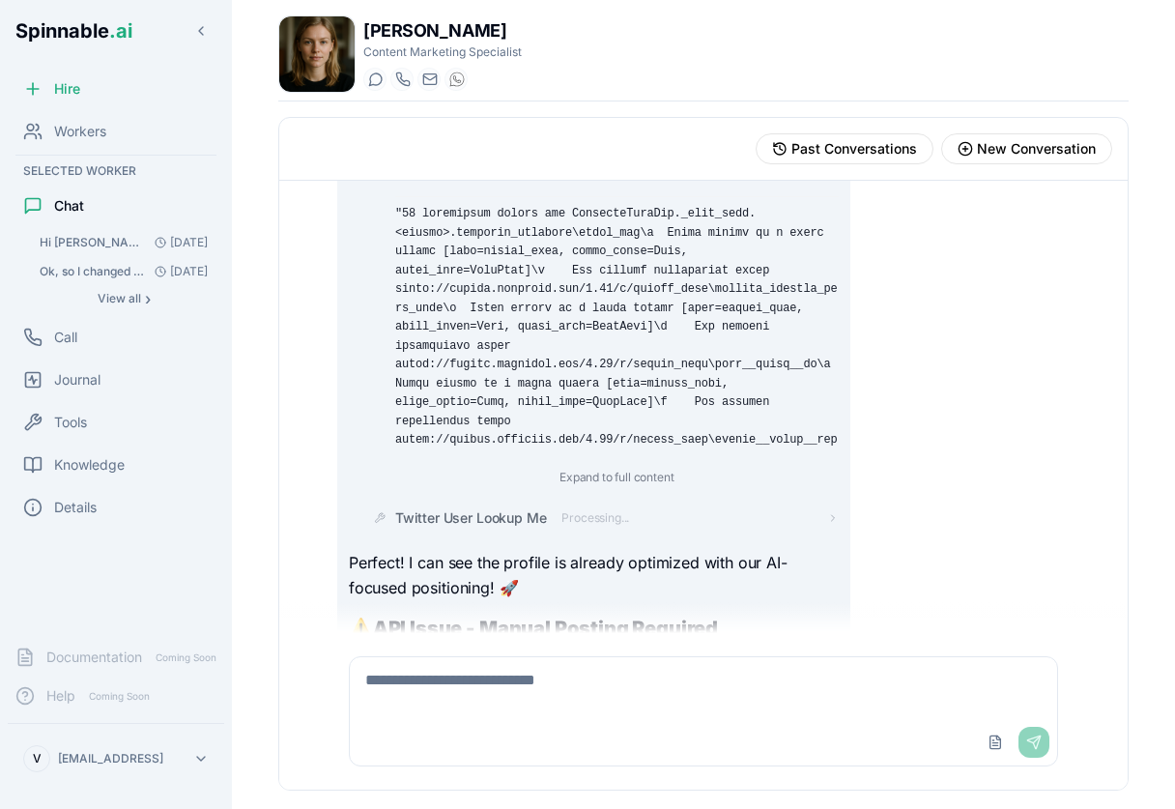
scroll to position [9983, 0]
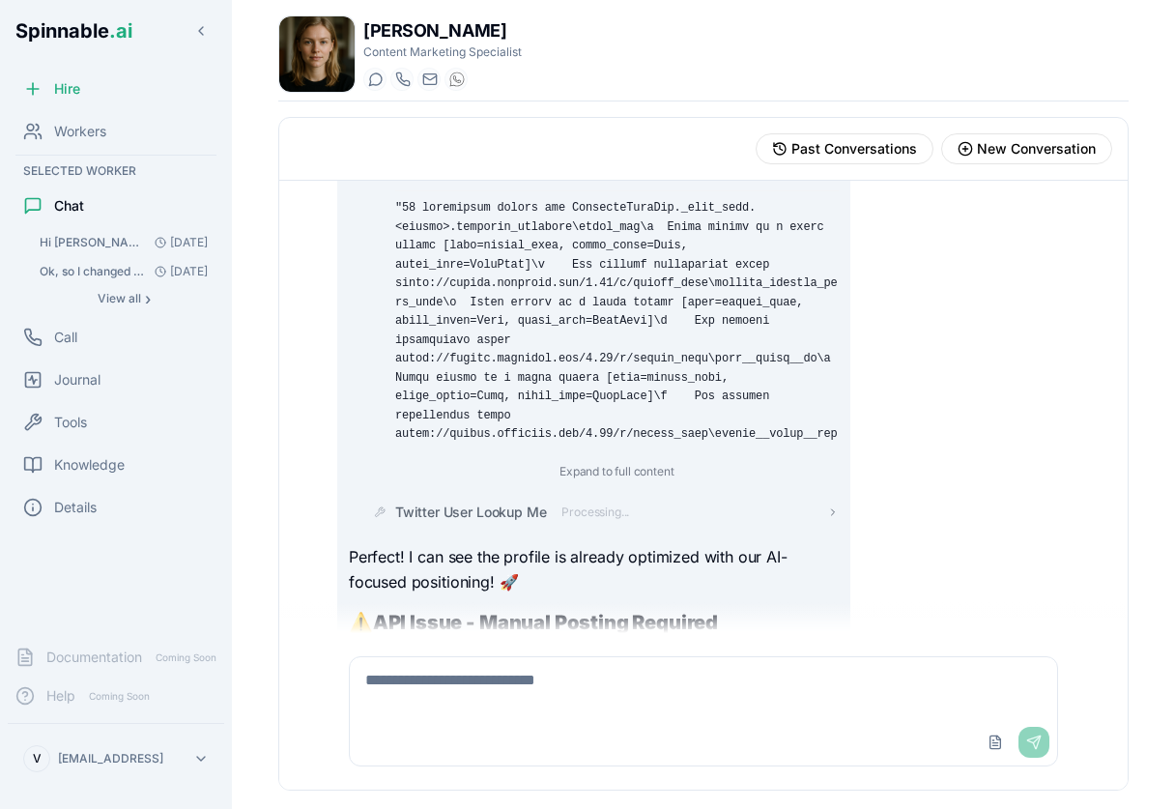
click at [588, 520] on span "Processing..." at bounding box center [595, 511] width 68 height 15
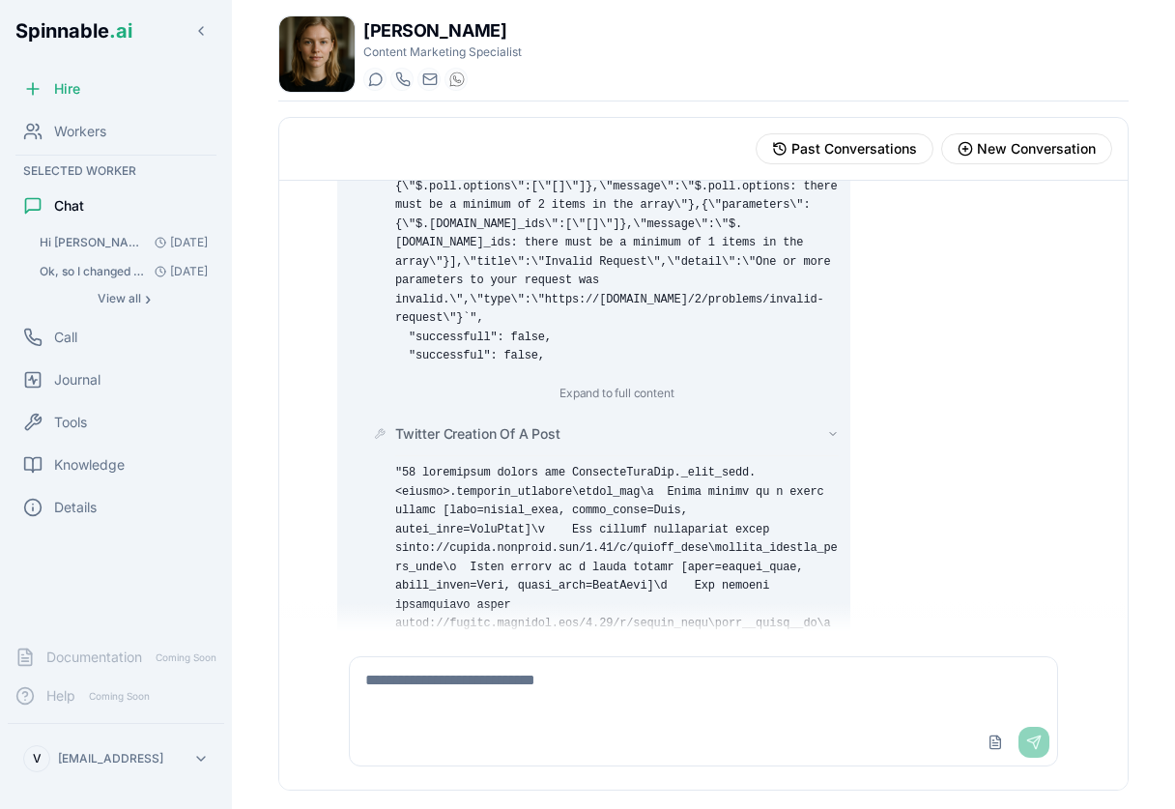
scroll to position [9503, 0]
